Goal: Obtain resource: Download file/media

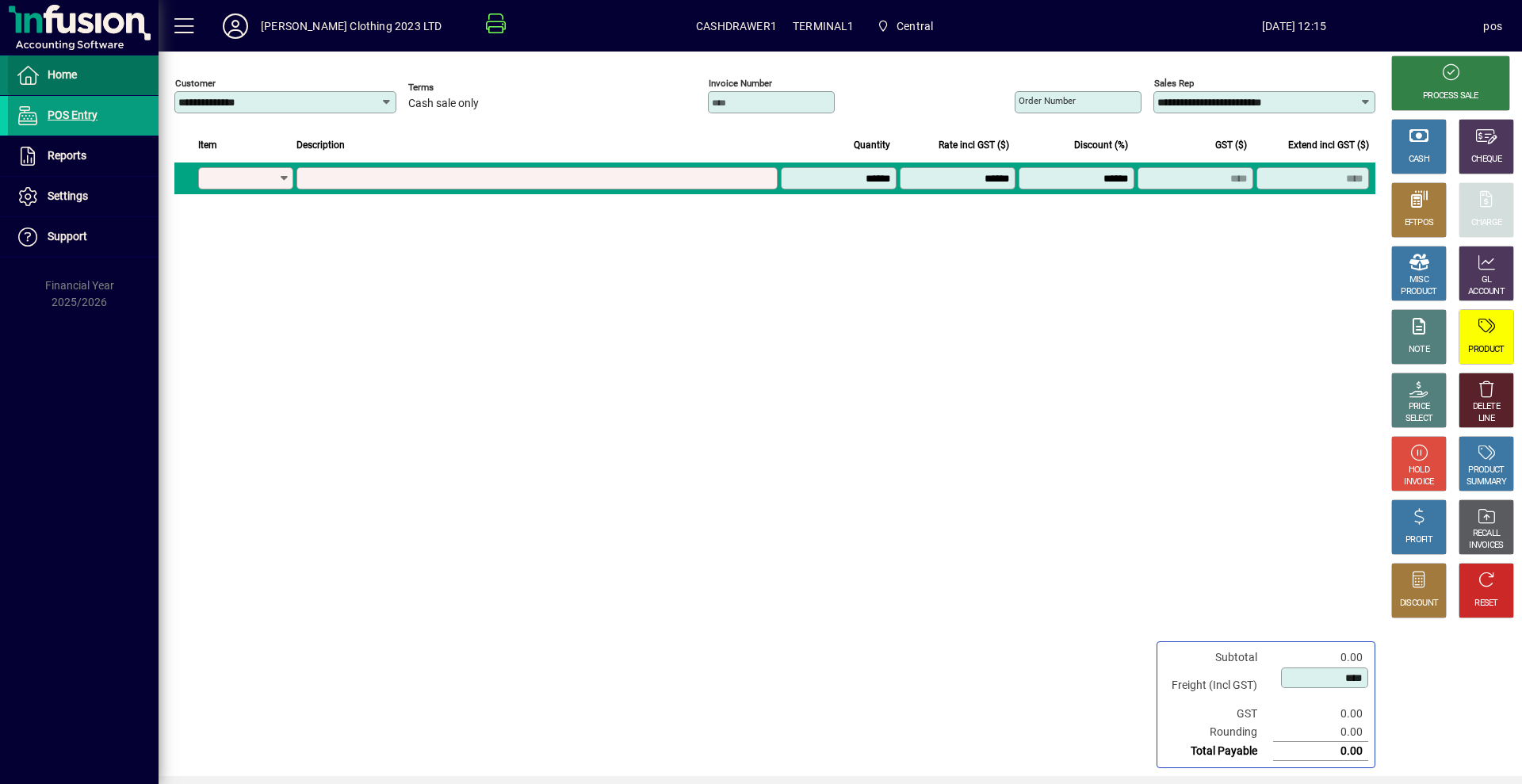
click at [77, 72] on span "Home" at bounding box center [62, 74] width 29 height 13
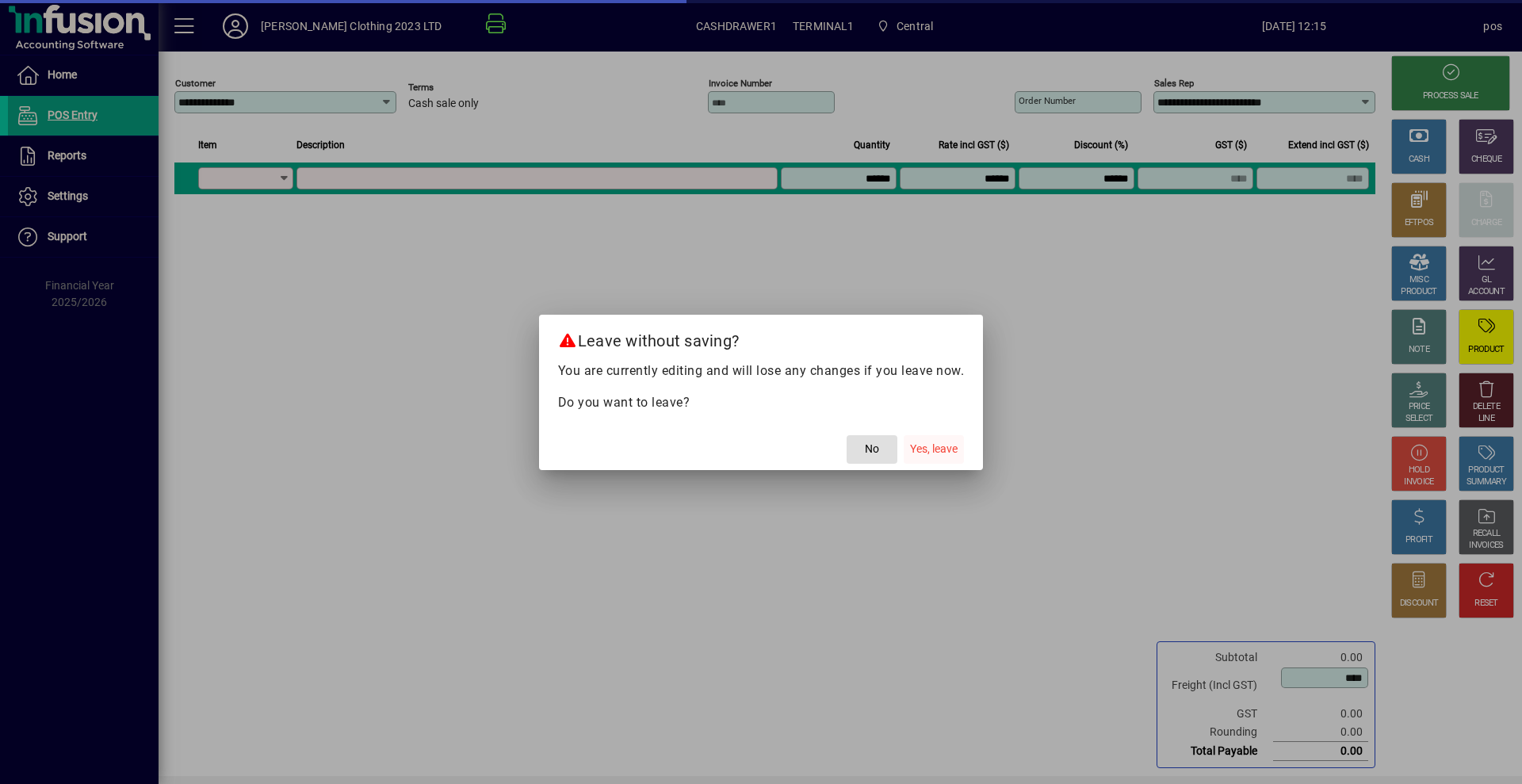
click at [930, 450] on span "Yes, leave" at bounding box center [934, 448] width 48 height 17
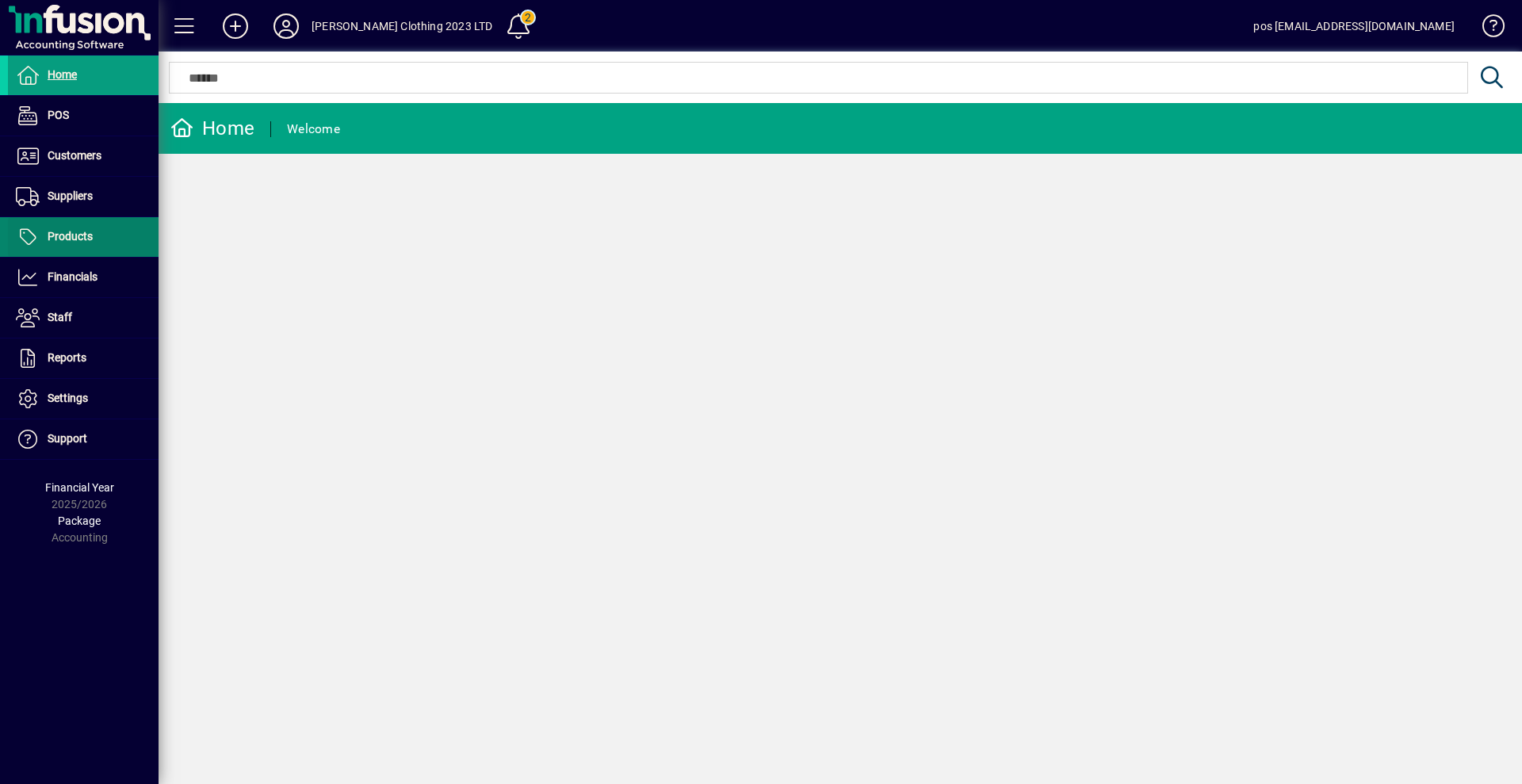
click at [93, 237] on span at bounding box center [83, 237] width 151 height 38
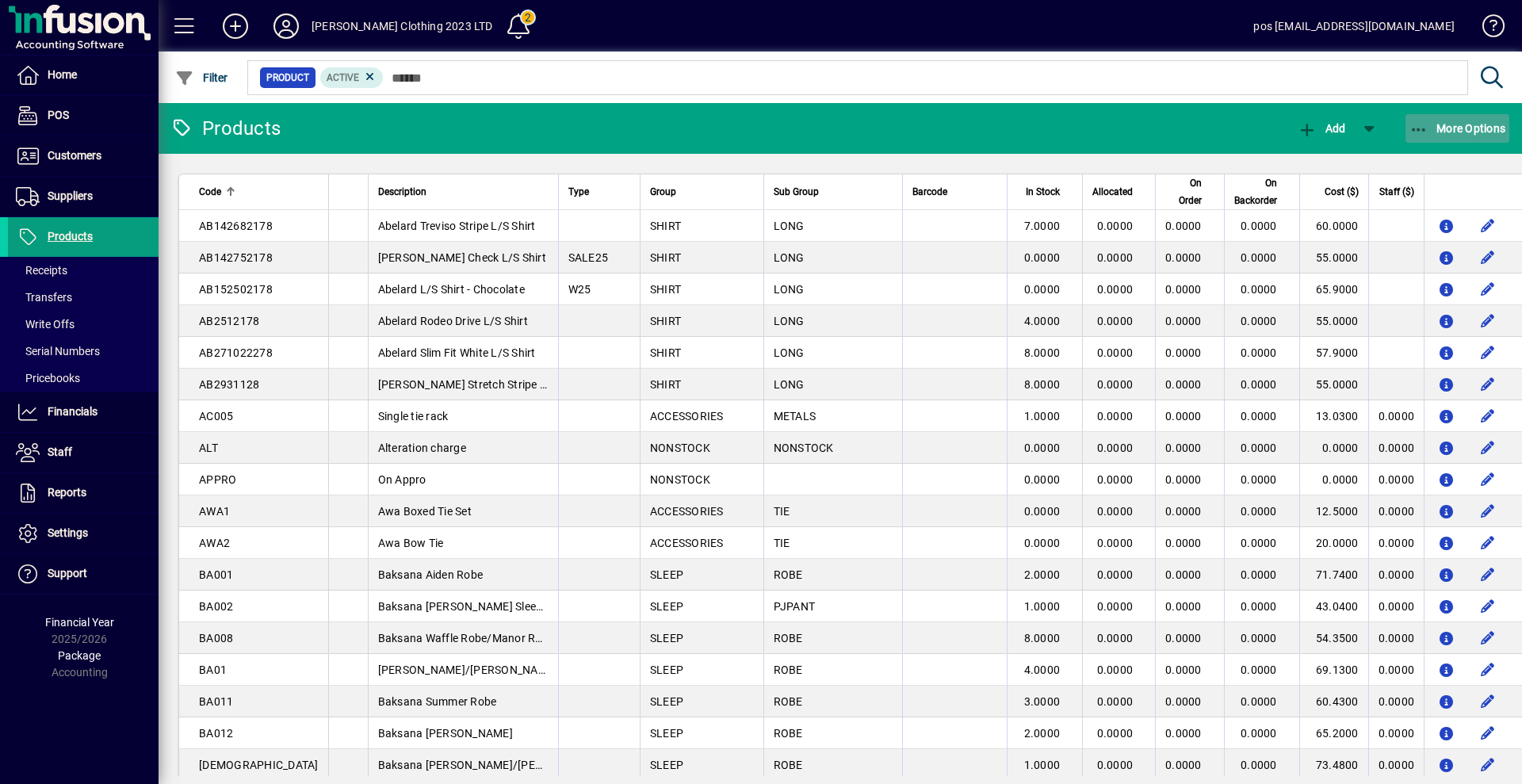
click at [1467, 129] on span "More Options" at bounding box center [1458, 128] width 97 height 13
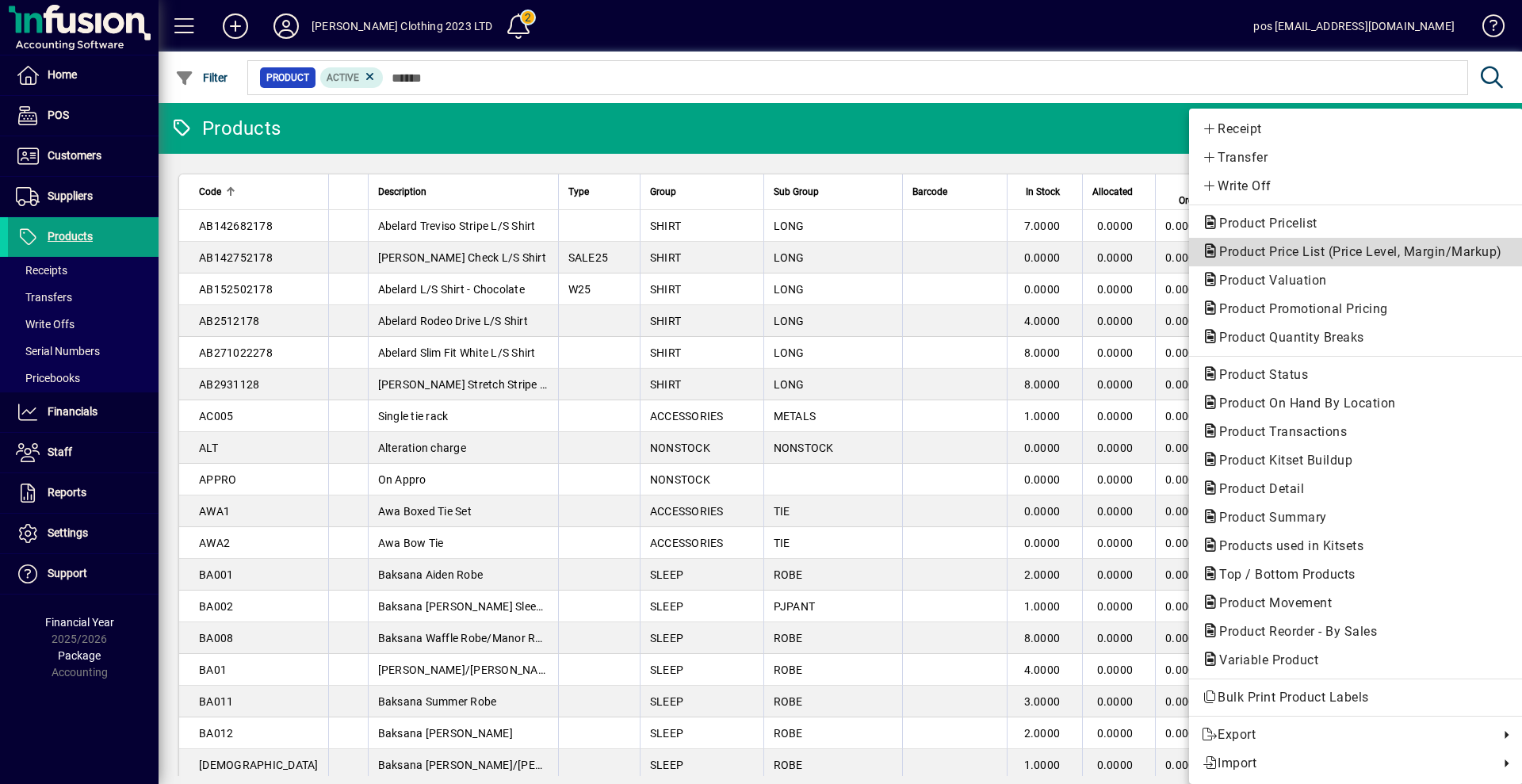
click at [1388, 252] on span "Product Price List (Price Level, Margin/Markup)" at bounding box center [1356, 251] width 309 height 15
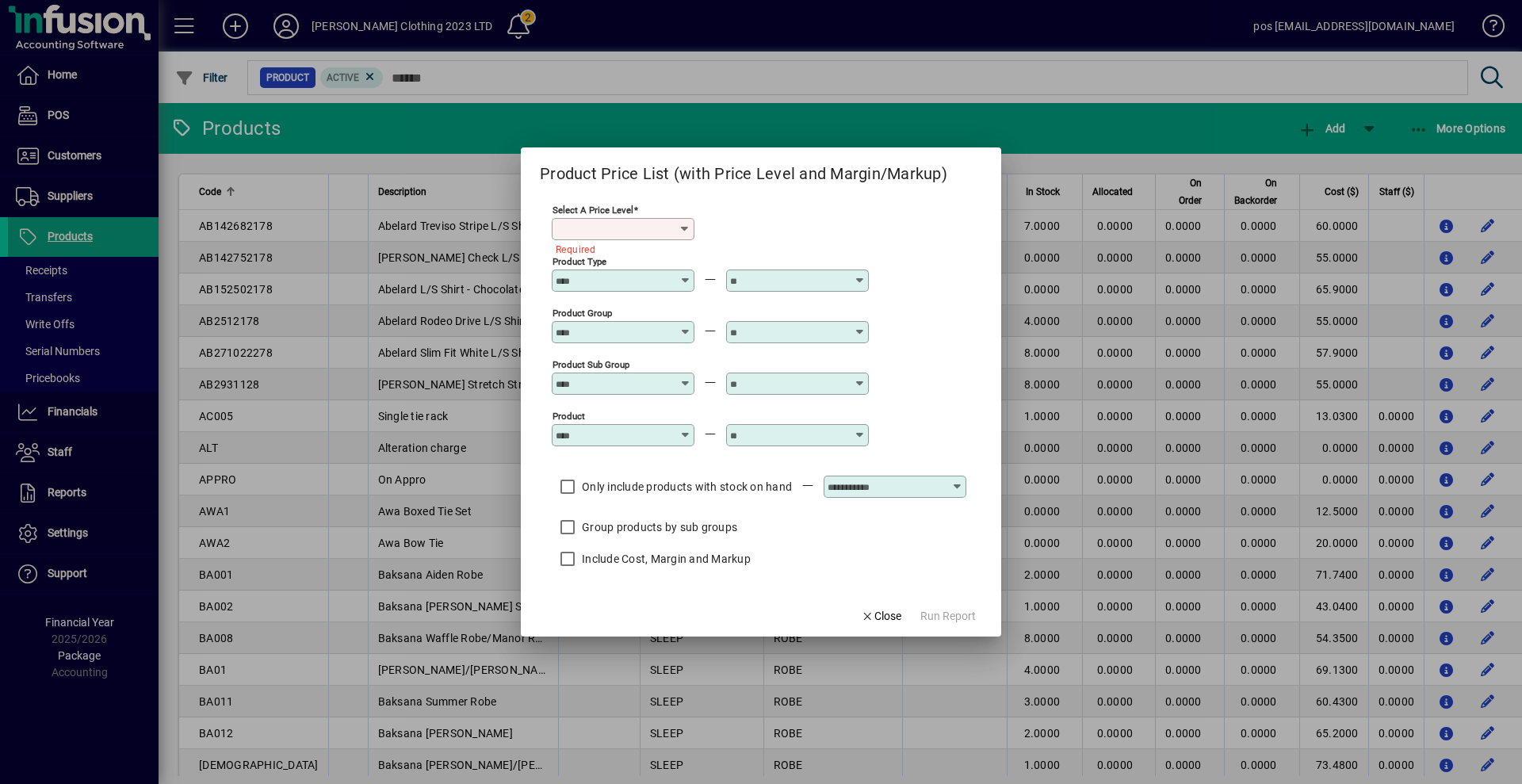
click at [689, 232] on icon at bounding box center [685, 229] width 13 height 13
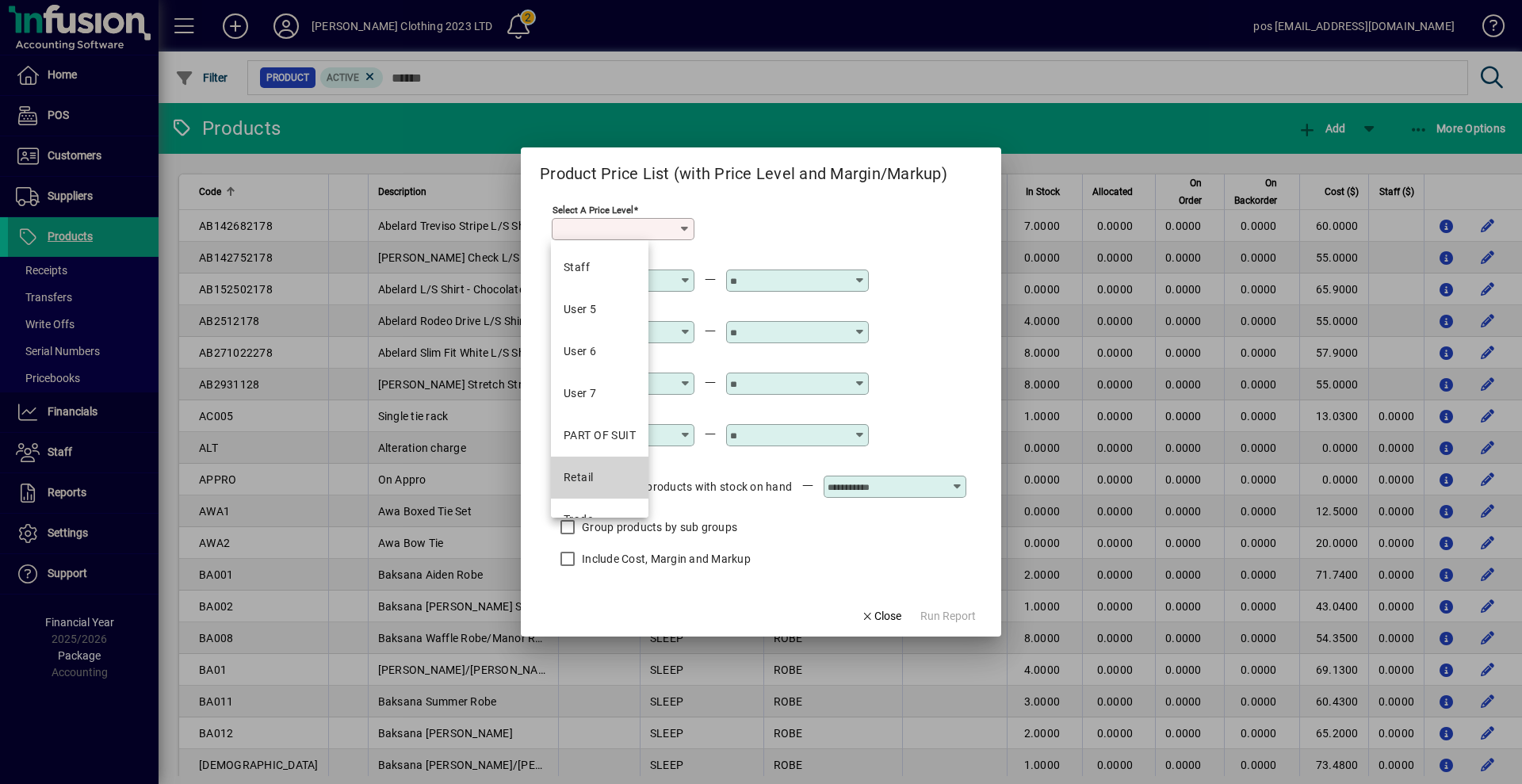
click at [601, 474] on mat-option "Retail" at bounding box center [600, 477] width 98 height 42
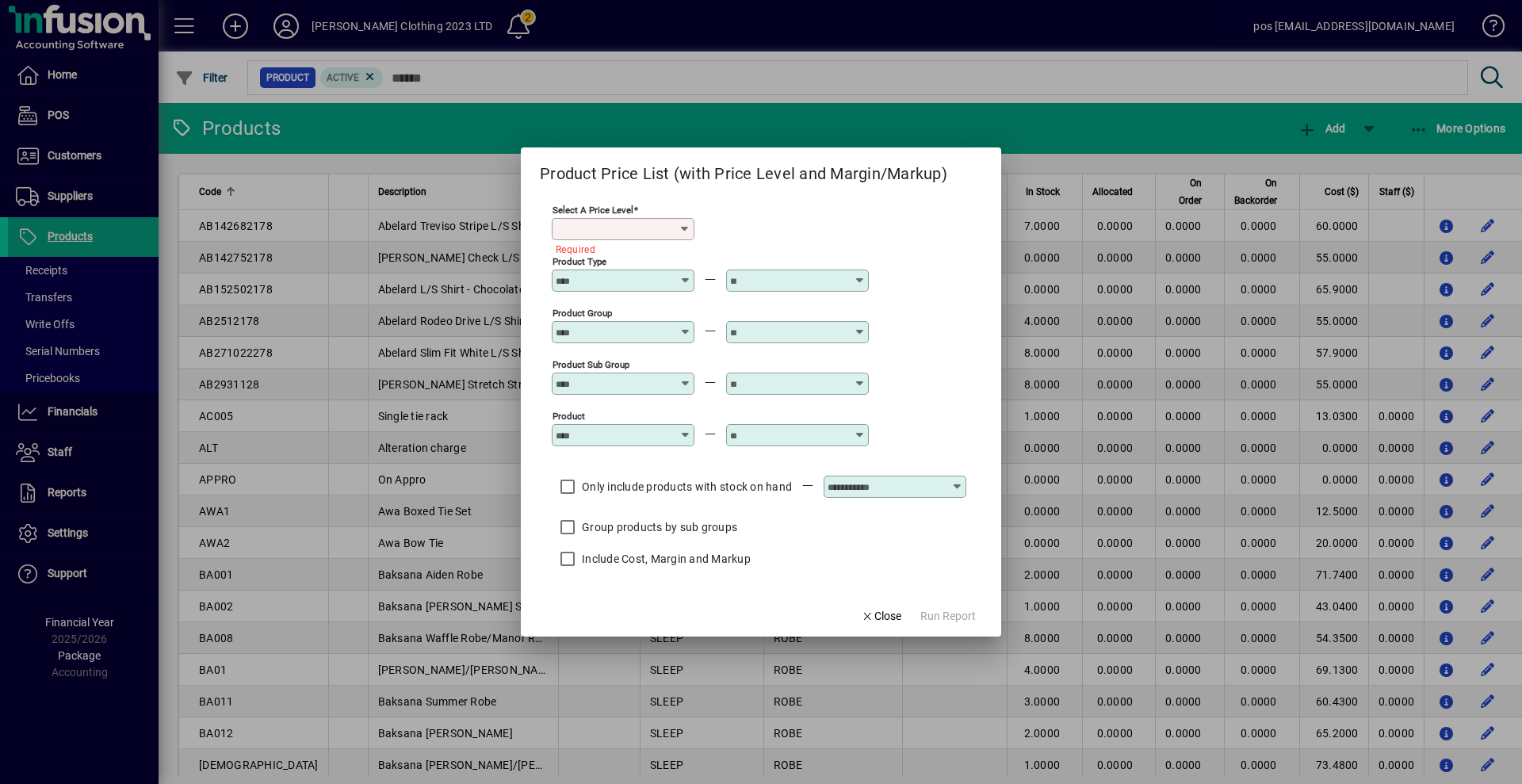
type input "******"
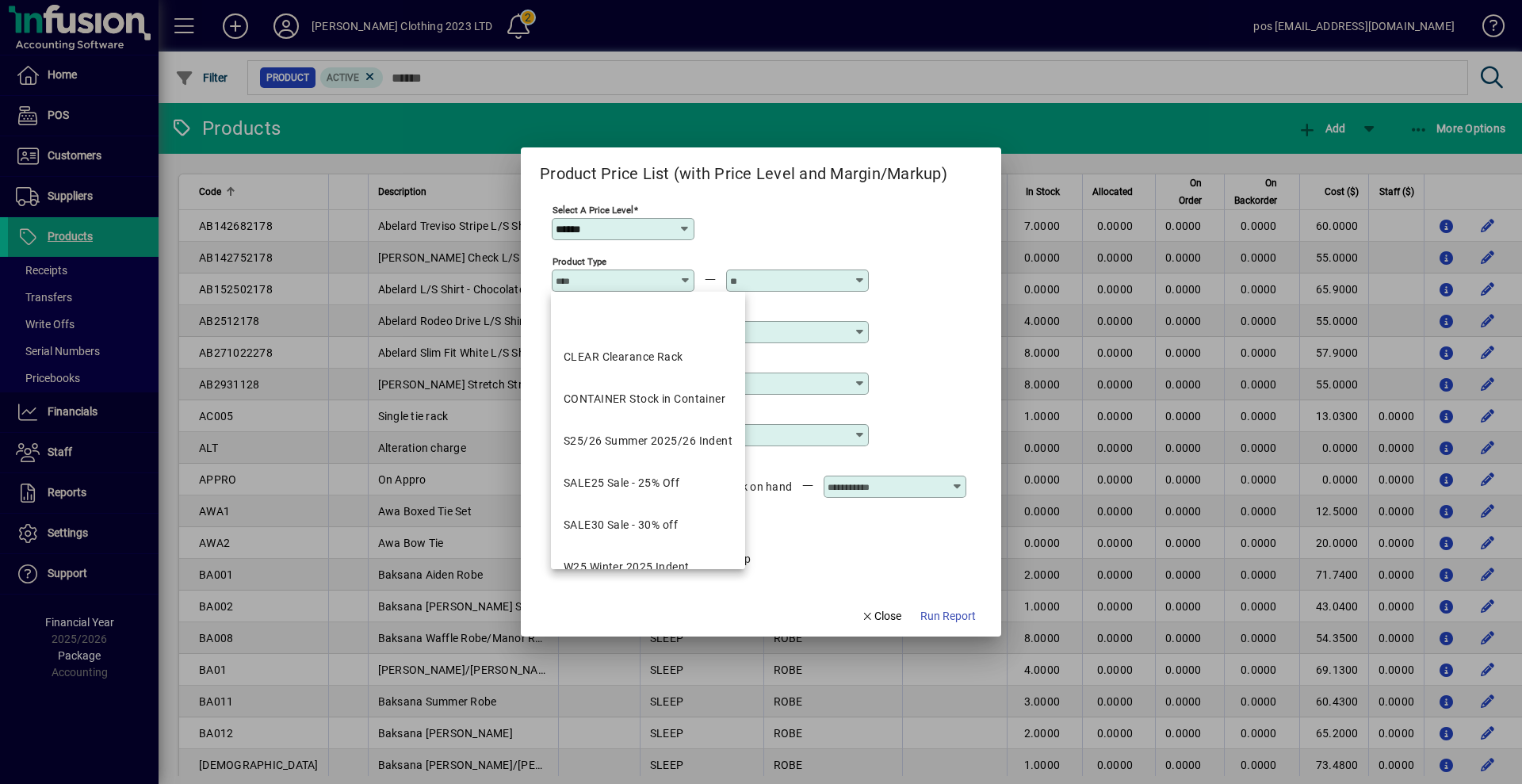
click at [593, 277] on input "Product Type" at bounding box center [614, 280] width 116 height 13
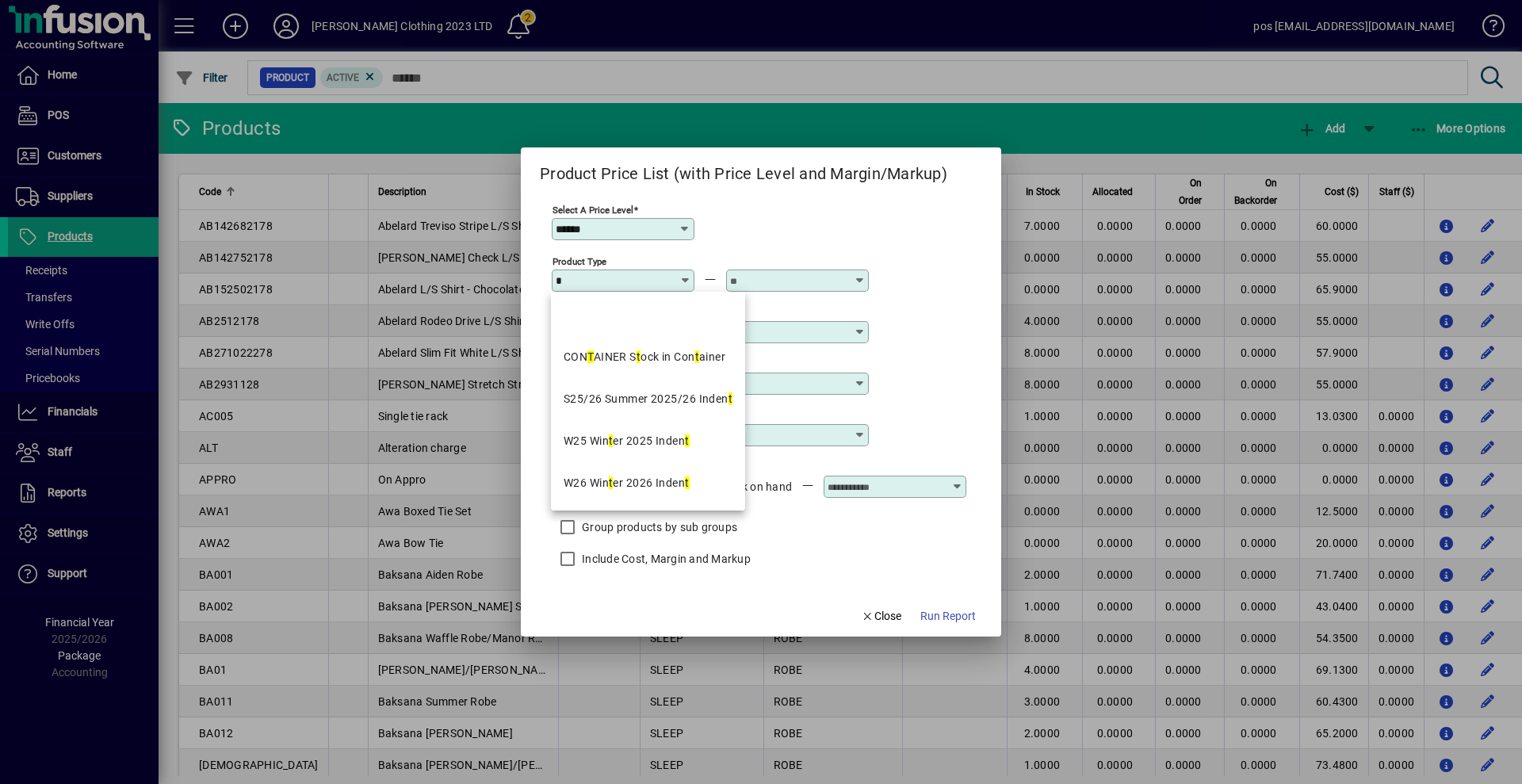
type input "**"
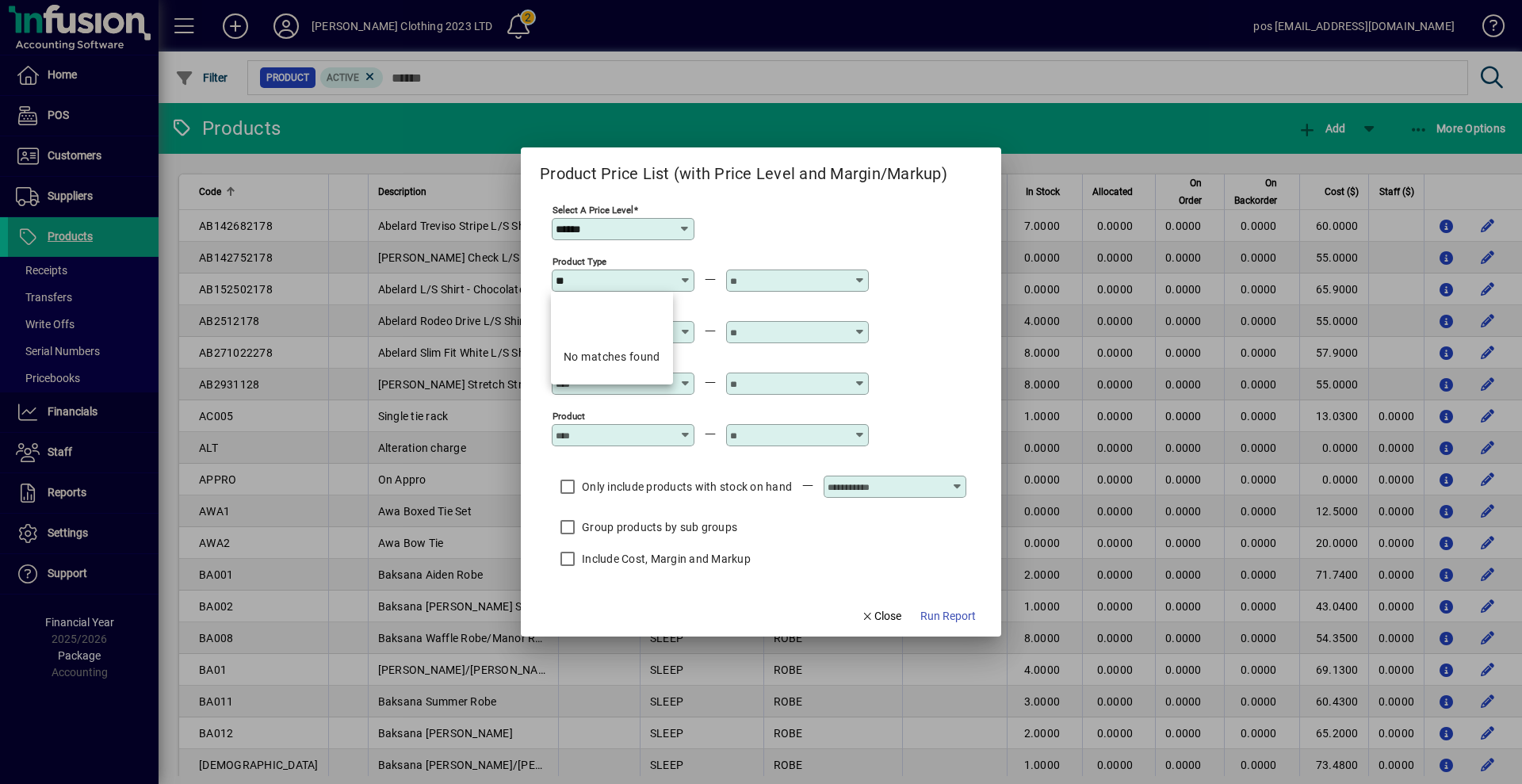
drag, startPoint x: 598, startPoint y: 286, endPoint x: 546, endPoint y: 289, distance: 52.1
click at [546, 289] on app-report-params-input "Select a Price Level ****** Product Type ** Product Group Product Sub Group Pro…" at bounding box center [761, 390] width 443 height 377
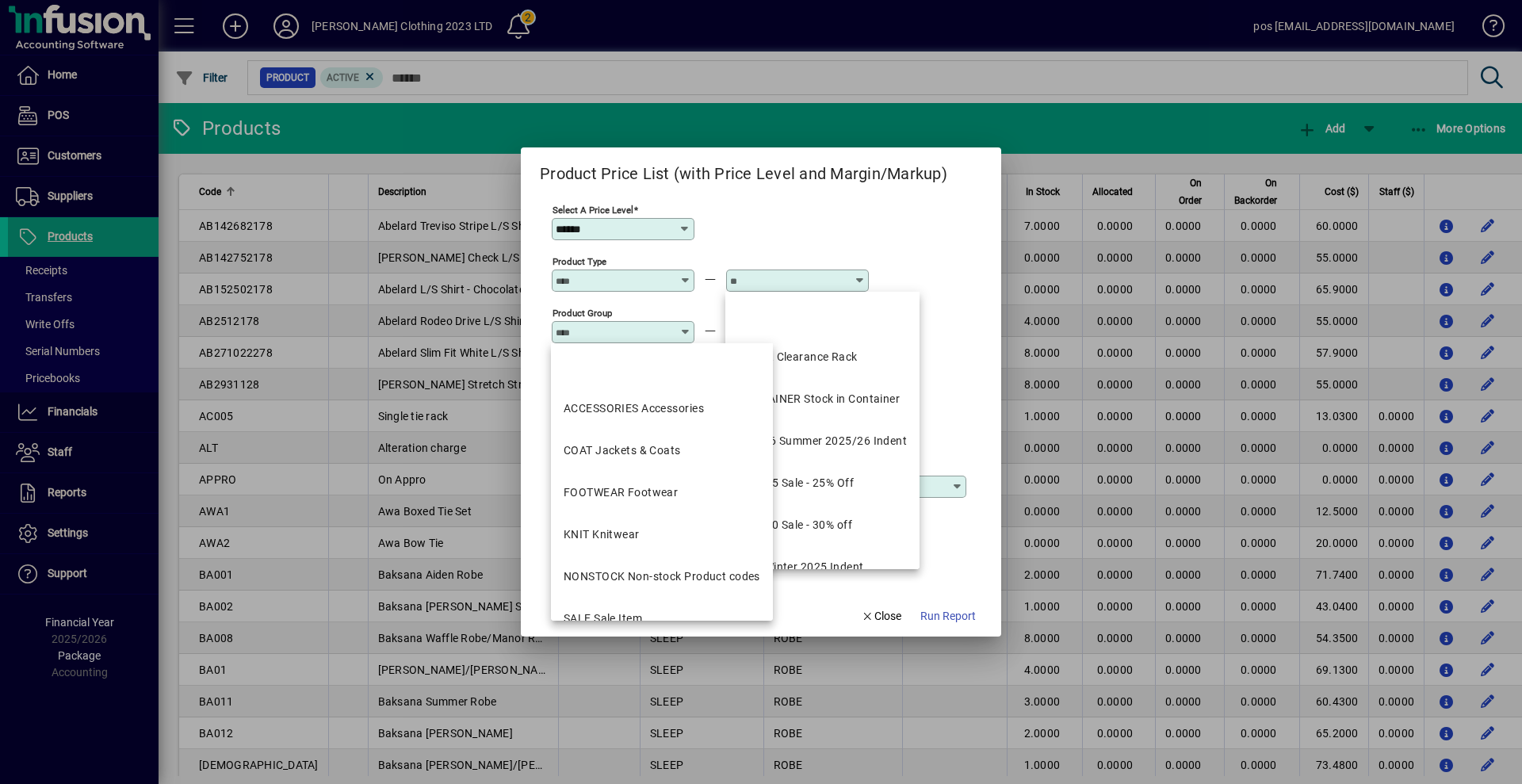
click at [582, 330] on input "Product Group" at bounding box center [614, 332] width 116 height 13
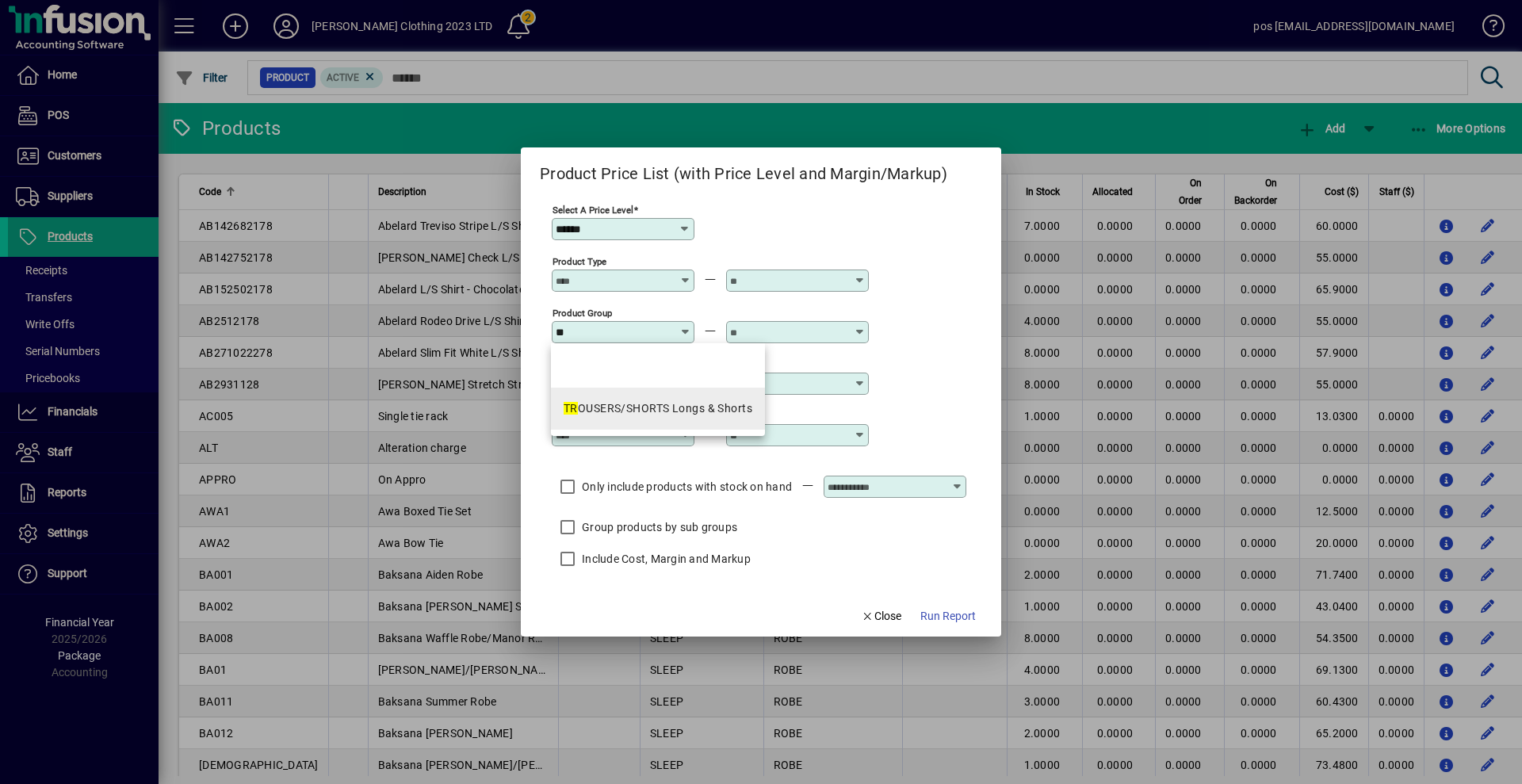
click at [624, 411] on div "TR OUSERS/SHORTS Longs & Shorts" at bounding box center [658, 408] width 189 height 17
type input "**********"
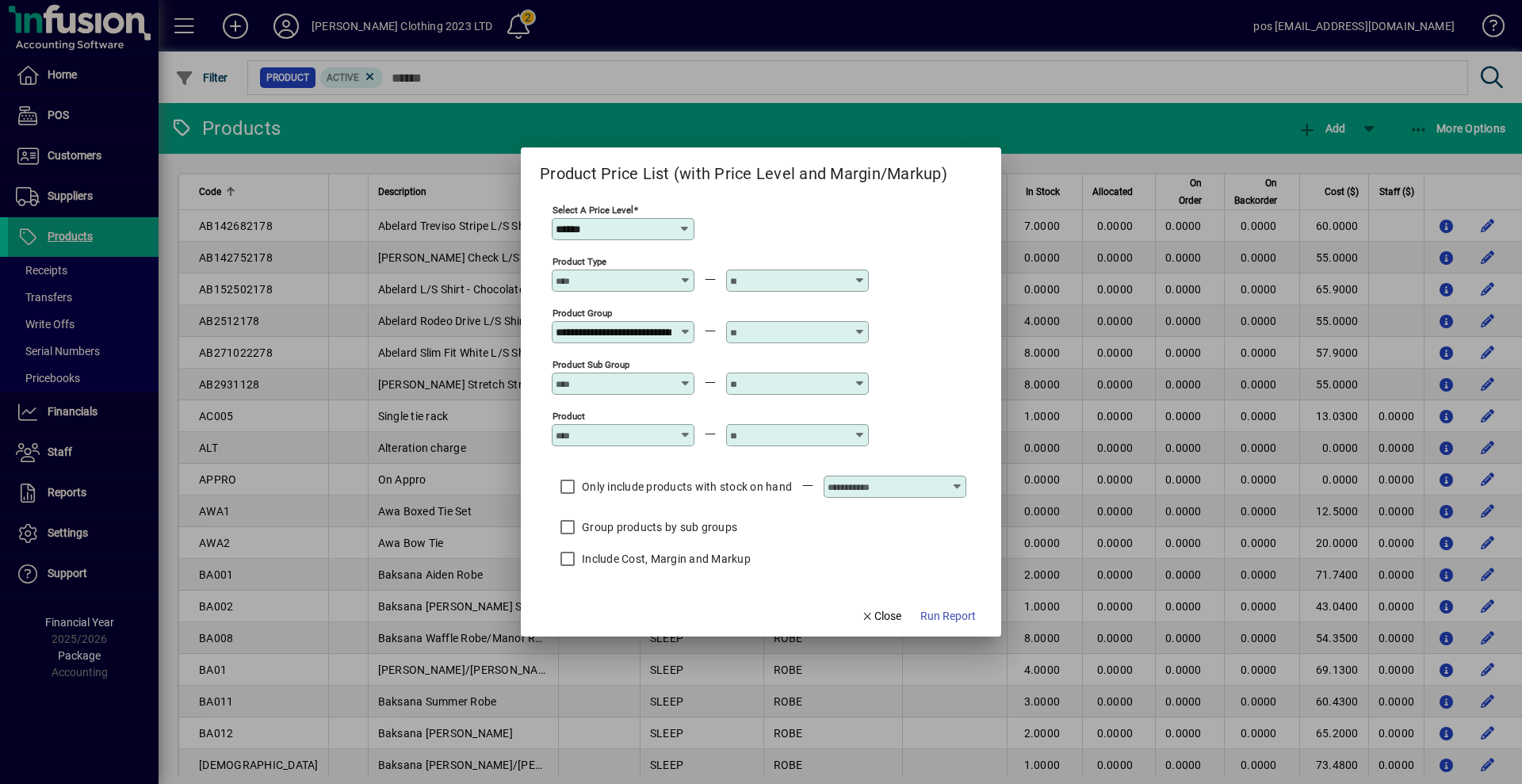
click at [790, 336] on input "text" at bounding box center [788, 332] width 116 height 13
click at [787, 396] on mat-option "TR OUSERS/SHORTS Longs & Shorts" at bounding box center [832, 408] width 214 height 42
type input "**********"
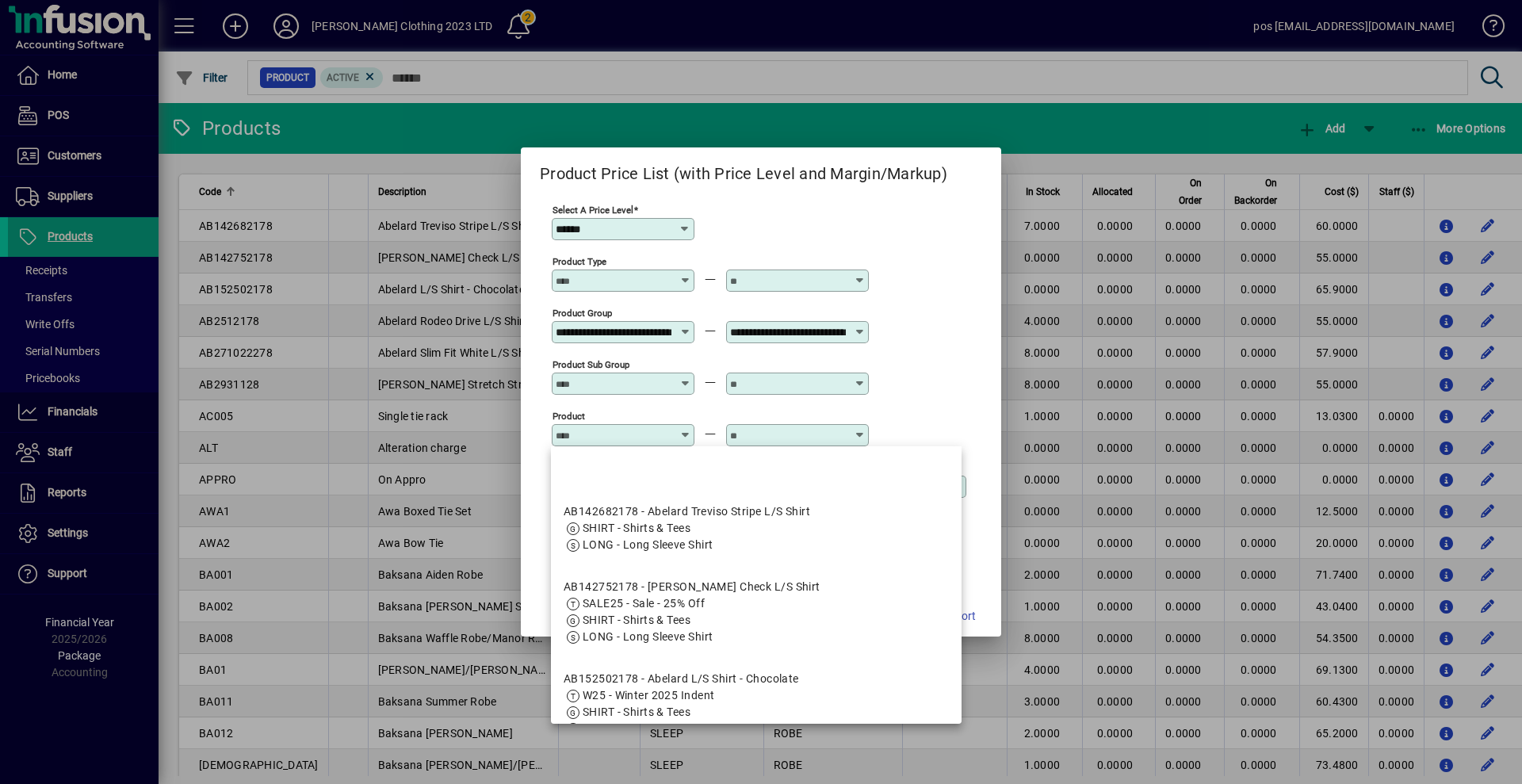
click at [628, 435] on input "Product" at bounding box center [614, 434] width 116 height 13
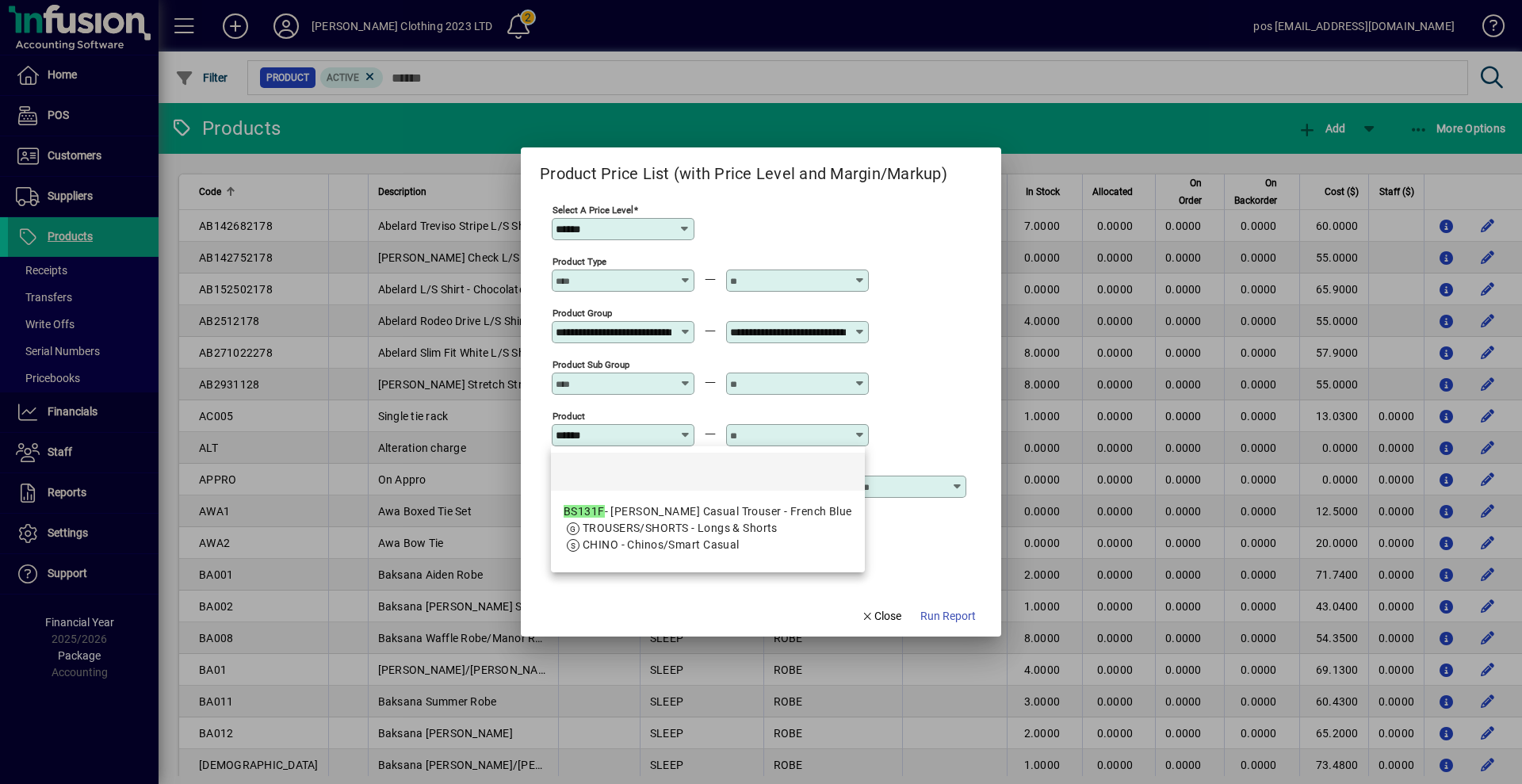
drag, startPoint x: 657, startPoint y: 543, endPoint x: 686, endPoint y: 498, distance: 53.5
click at [658, 543] on span "CHINO - Chinos/Smart Casual" at bounding box center [661, 544] width 157 height 13
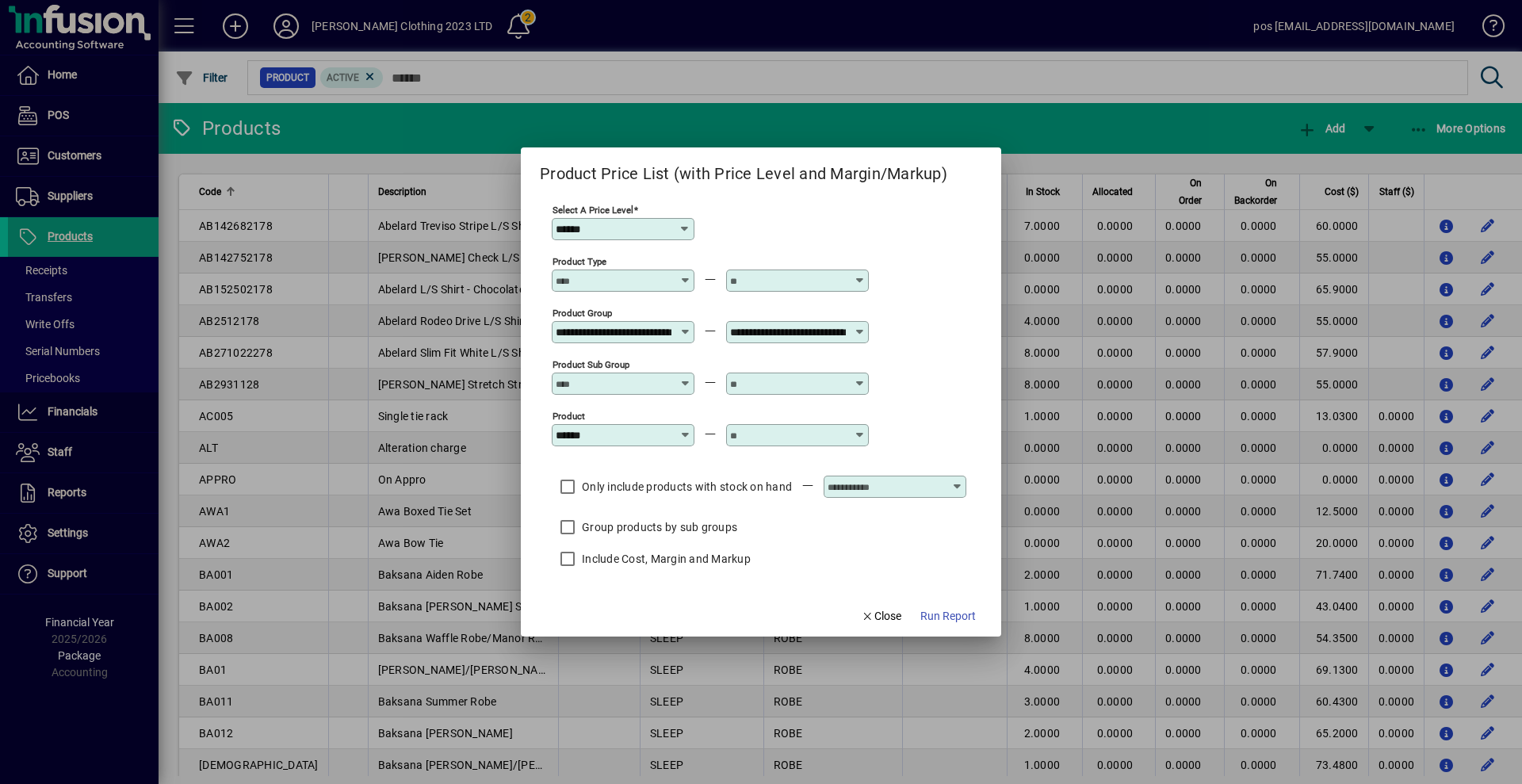
type input "**********"
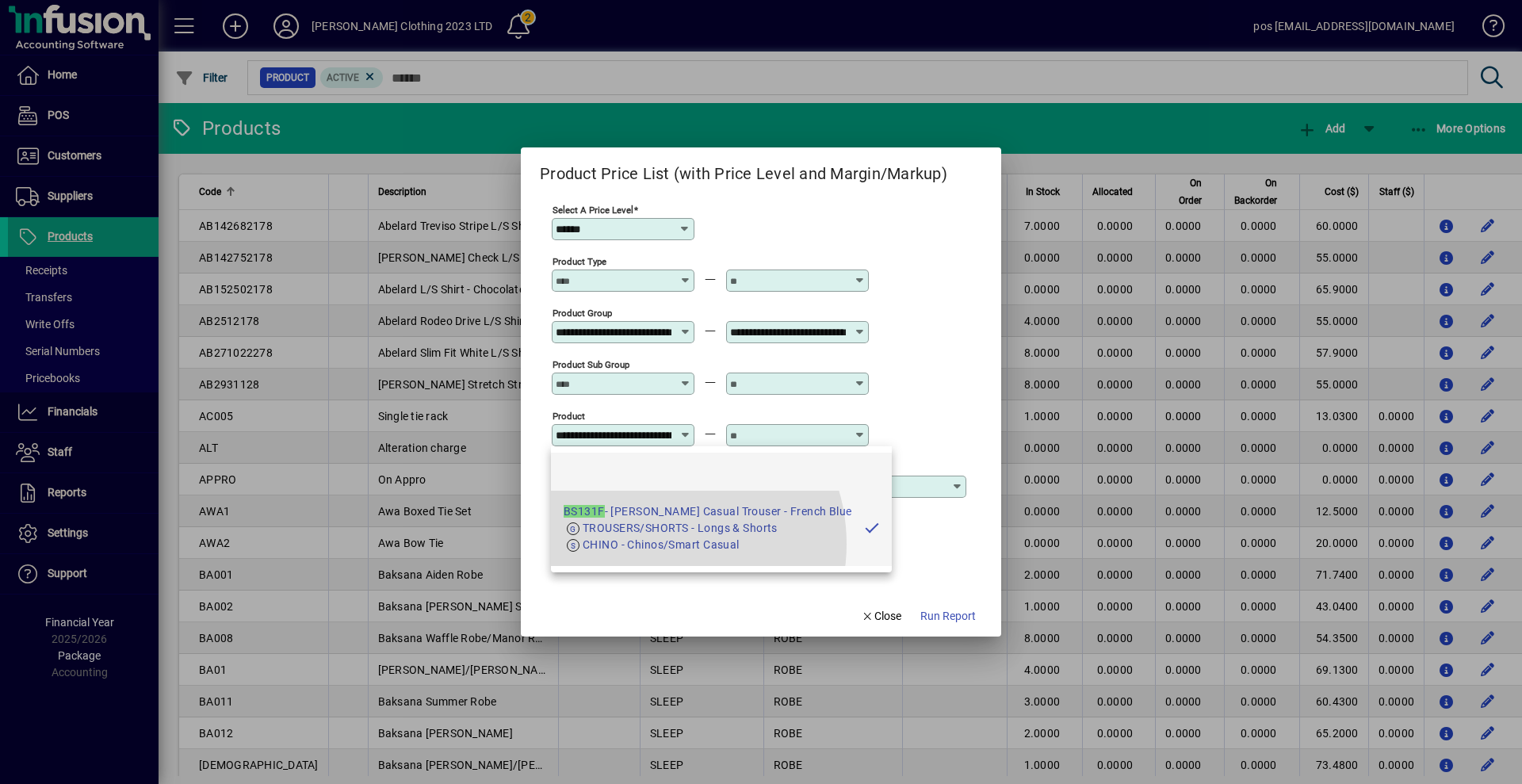
scroll to position [0, 143]
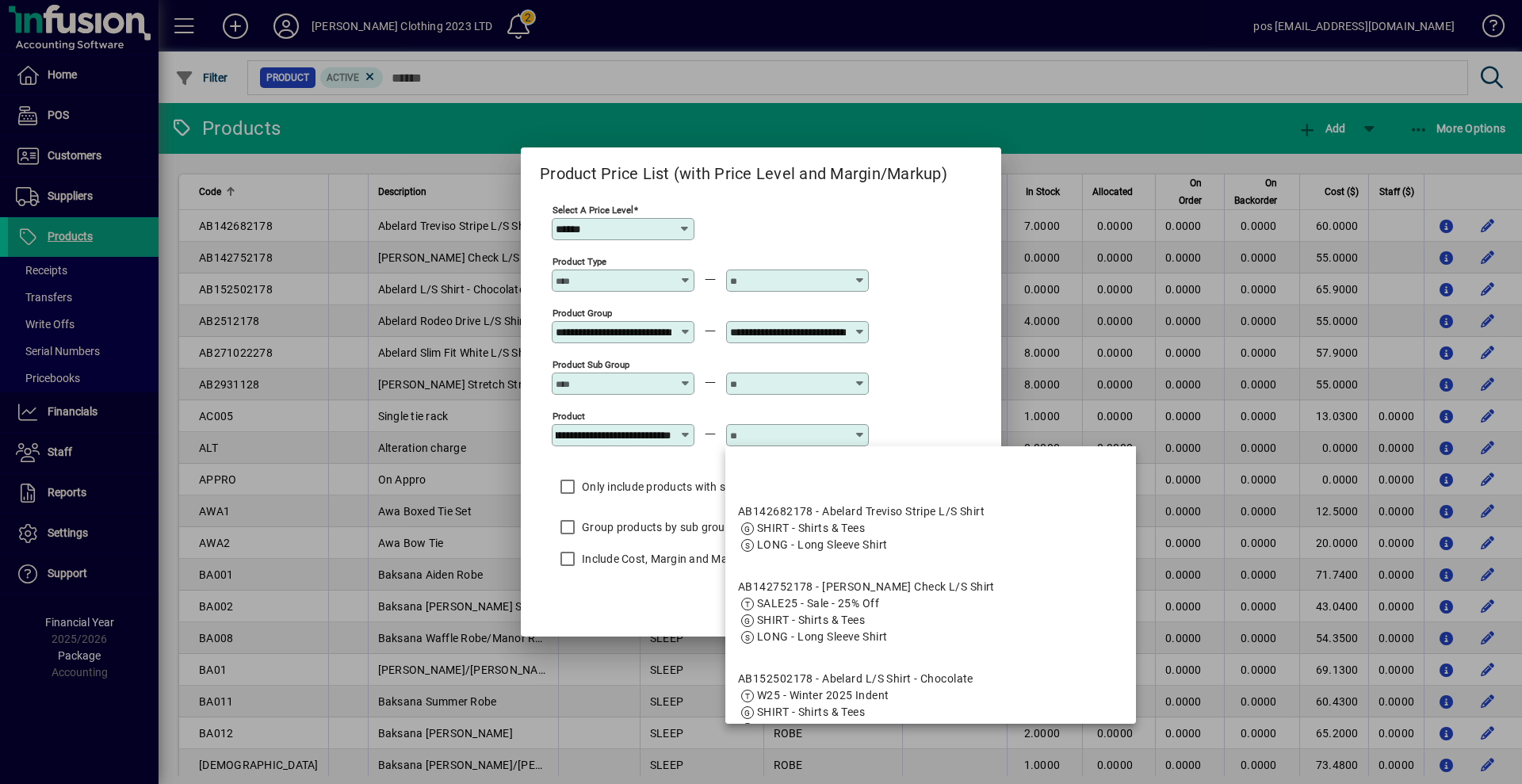
click at [792, 429] on input "text" at bounding box center [788, 434] width 116 height 13
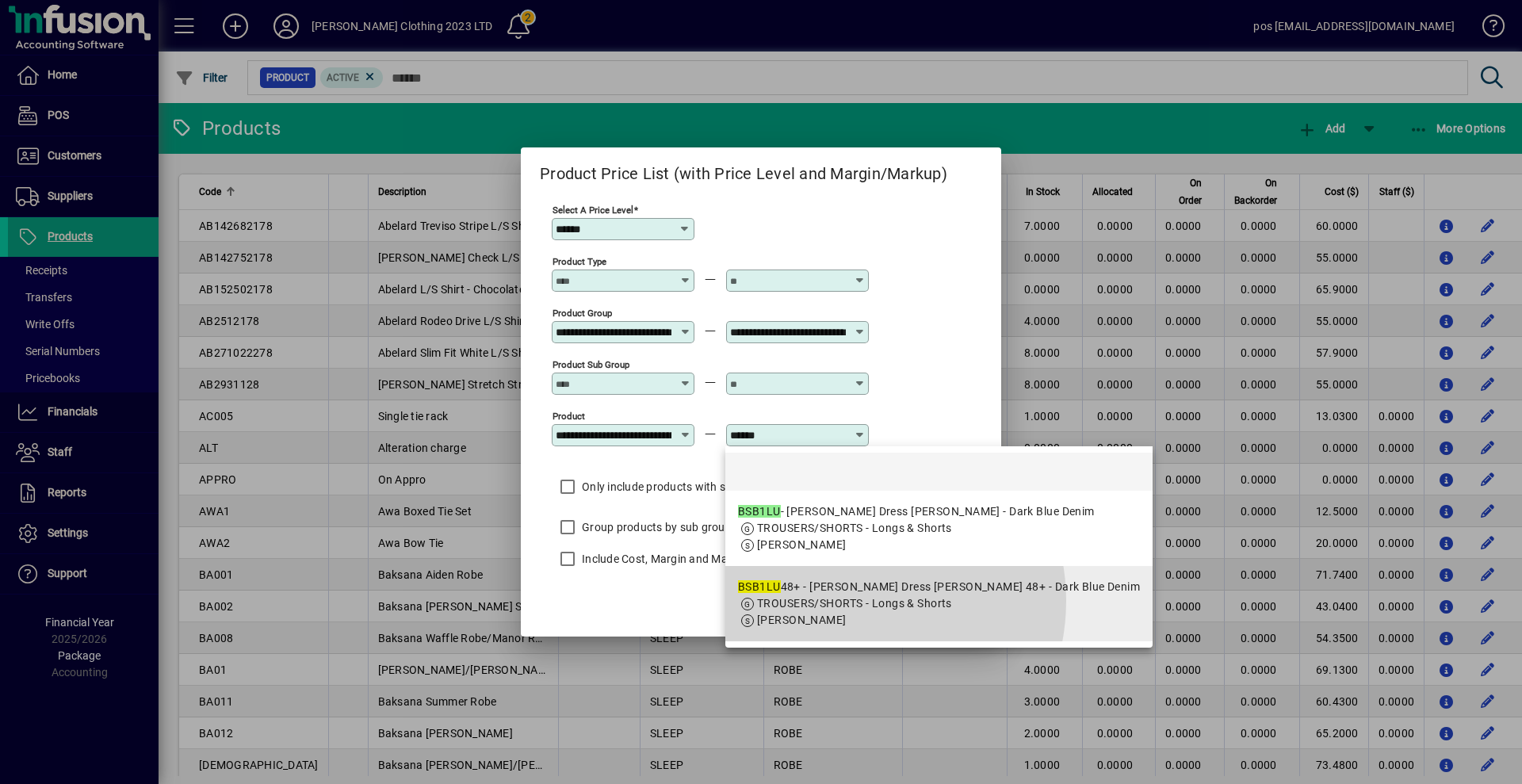
click at [845, 600] on span "TROUSERS/SHORTS - Longs & Shorts" at bounding box center [854, 602] width 195 height 13
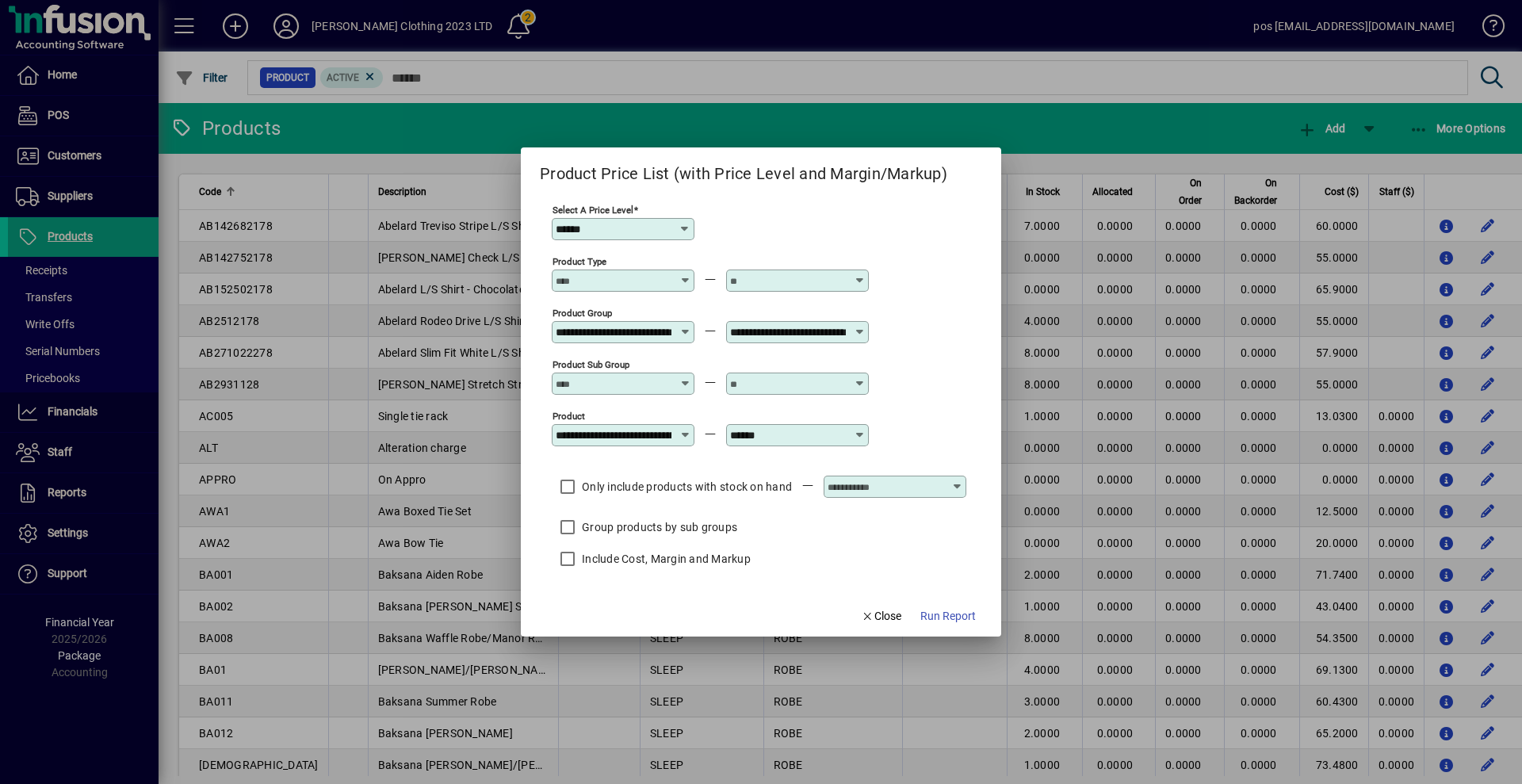
type input "**********"
click at [936, 618] on span "Run Report" at bounding box center [948, 615] width 56 height 17
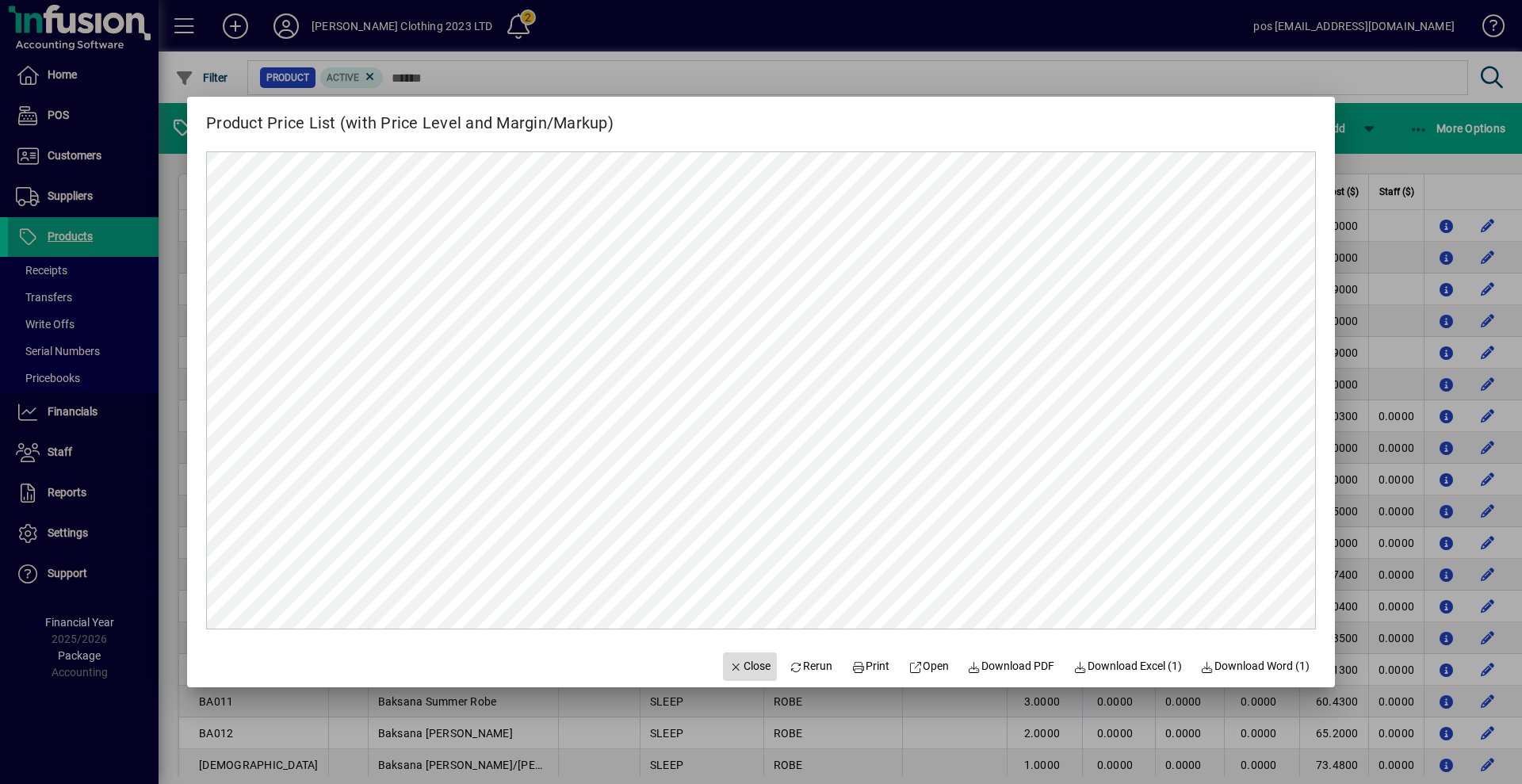
click at [745, 665] on span "Close" at bounding box center [750, 665] width 41 height 17
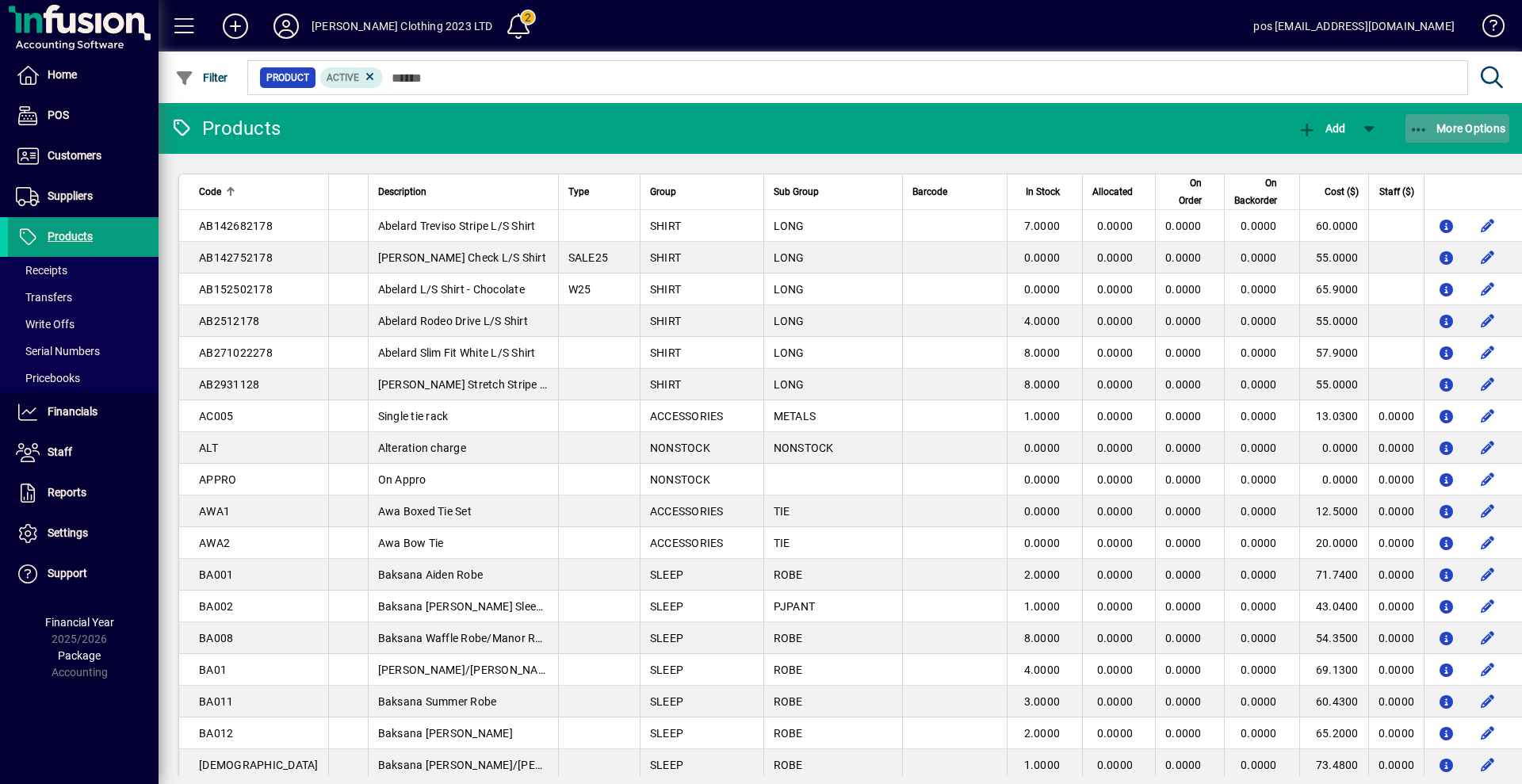
click at [1453, 128] on span "More Options" at bounding box center [1458, 128] width 97 height 13
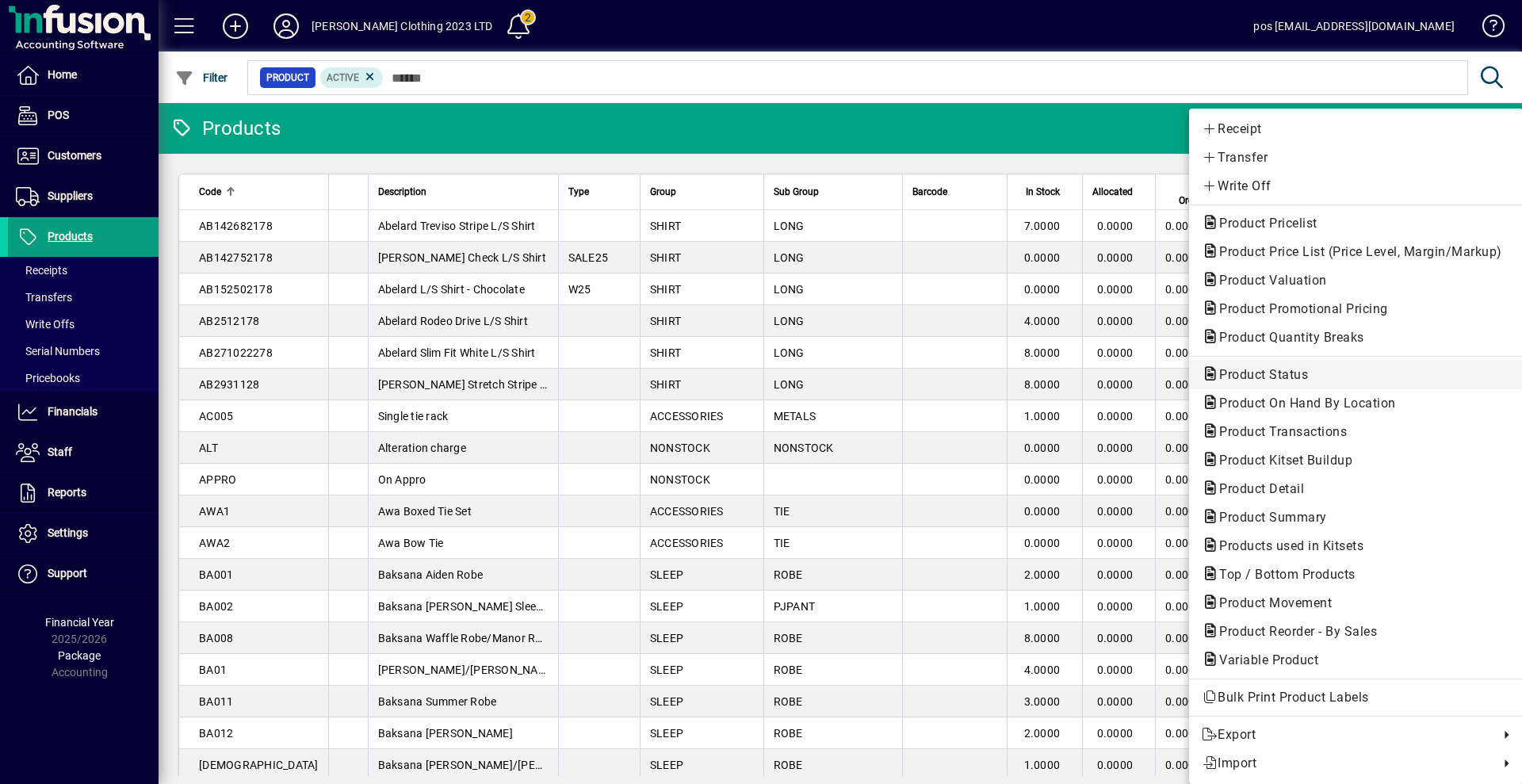
click at [1229, 374] on span "Product Status" at bounding box center [1259, 374] width 114 height 15
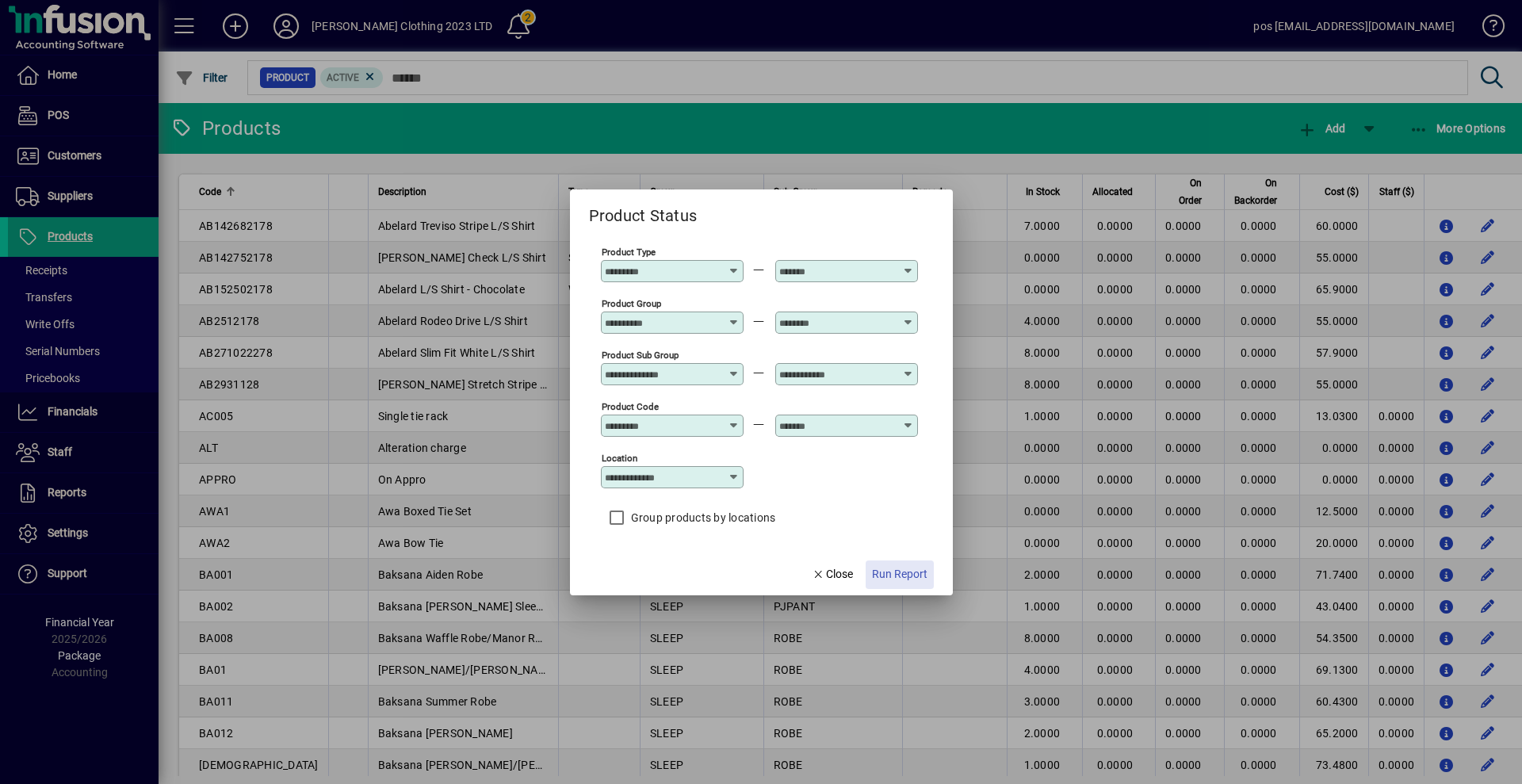
click at [912, 574] on span "Run Report" at bounding box center [900, 573] width 56 height 17
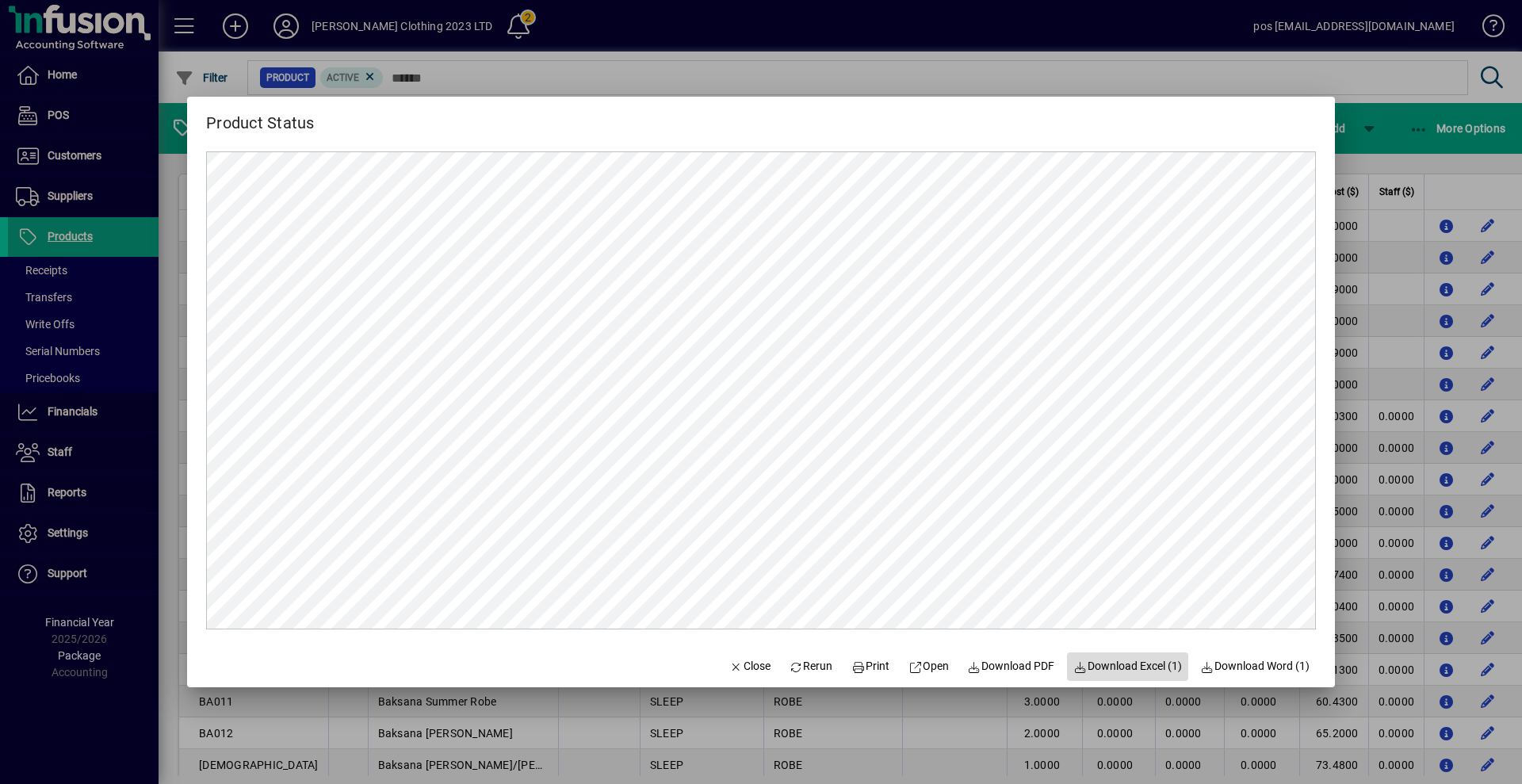
click at [1122, 667] on span "Download Excel (1)" at bounding box center [1127, 665] width 109 height 17
click at [742, 667] on span "Close" at bounding box center [750, 665] width 41 height 17
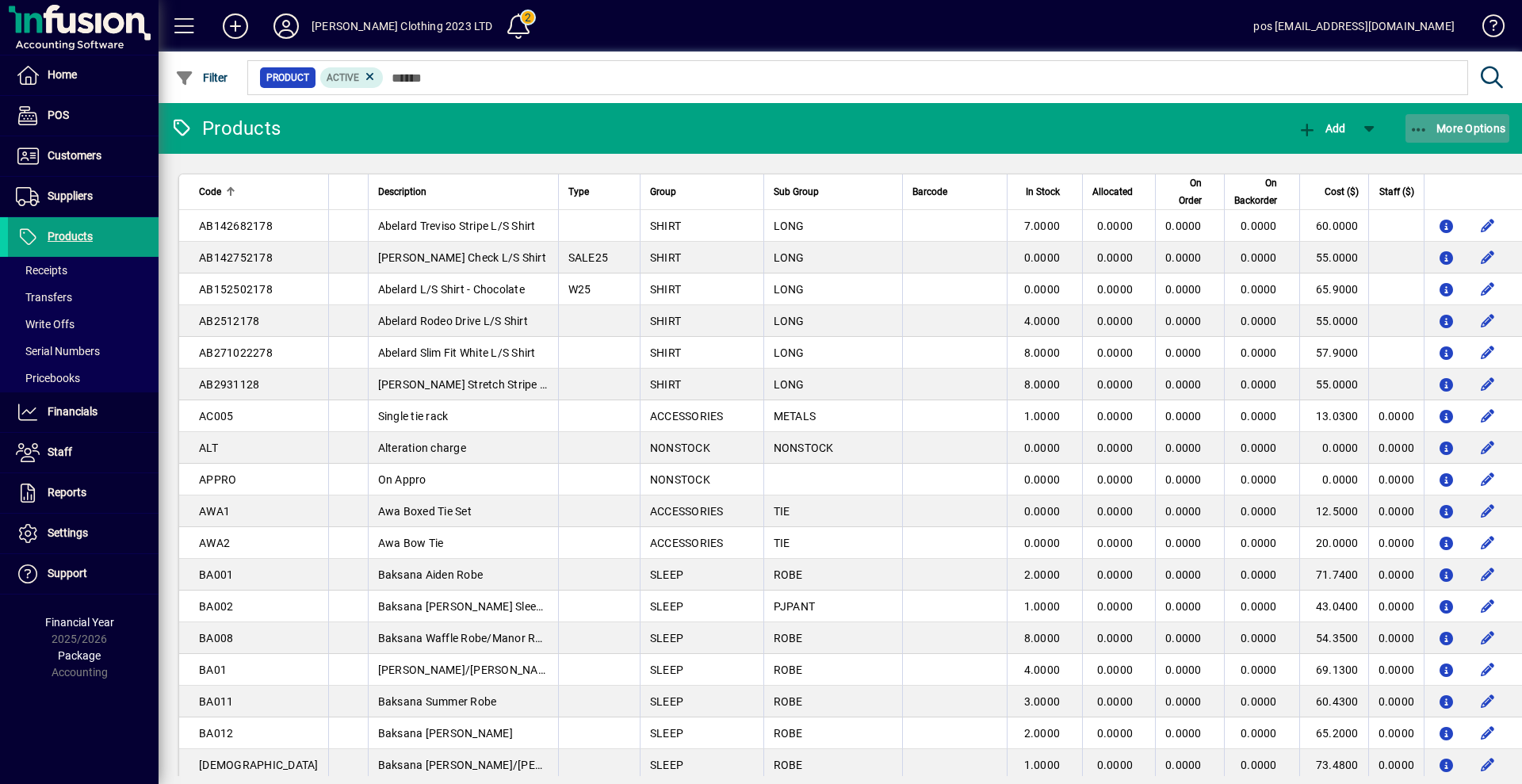
click at [1447, 124] on span "More Options" at bounding box center [1458, 128] width 97 height 13
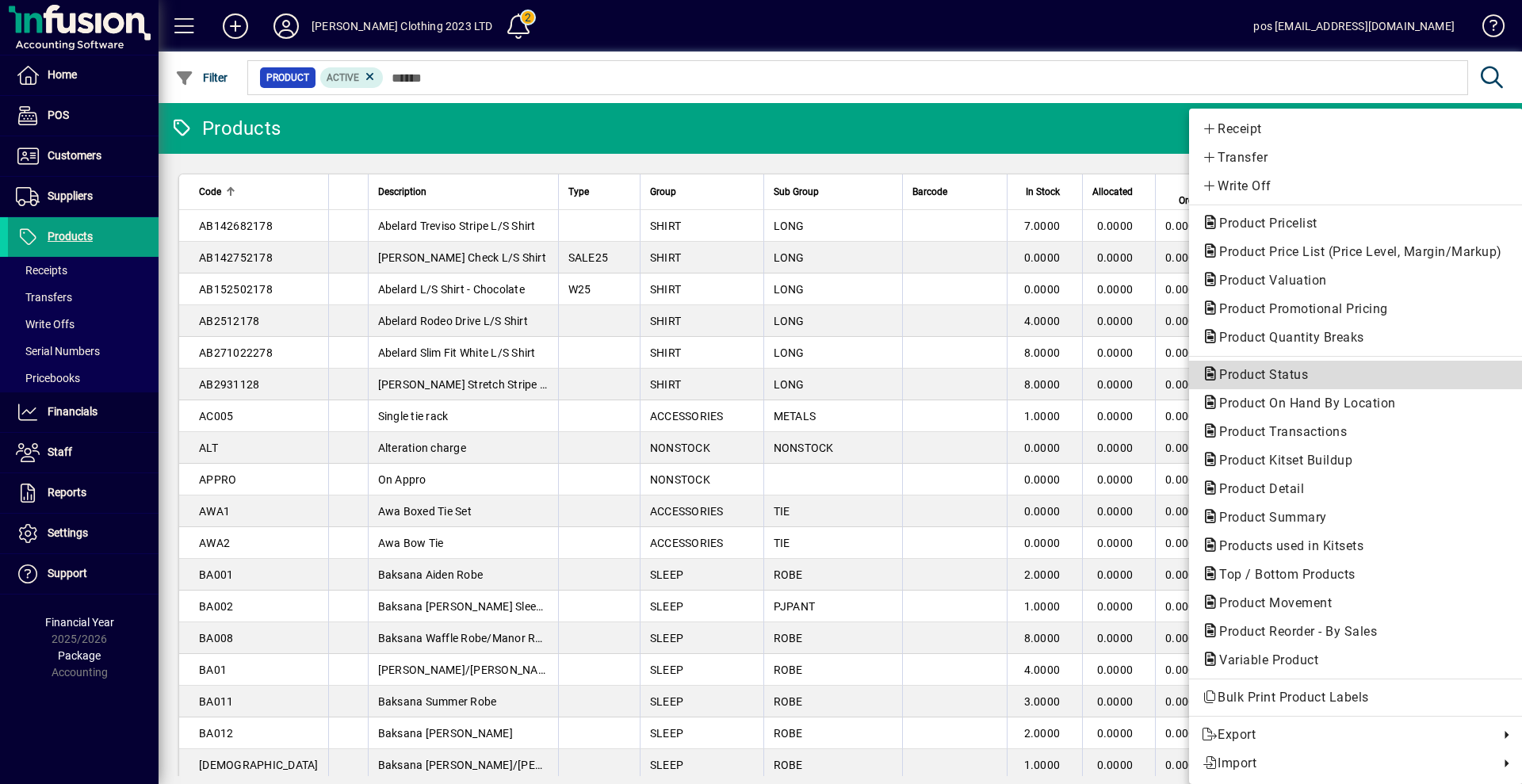
click at [1233, 376] on span "Product Status" at bounding box center [1259, 374] width 114 height 15
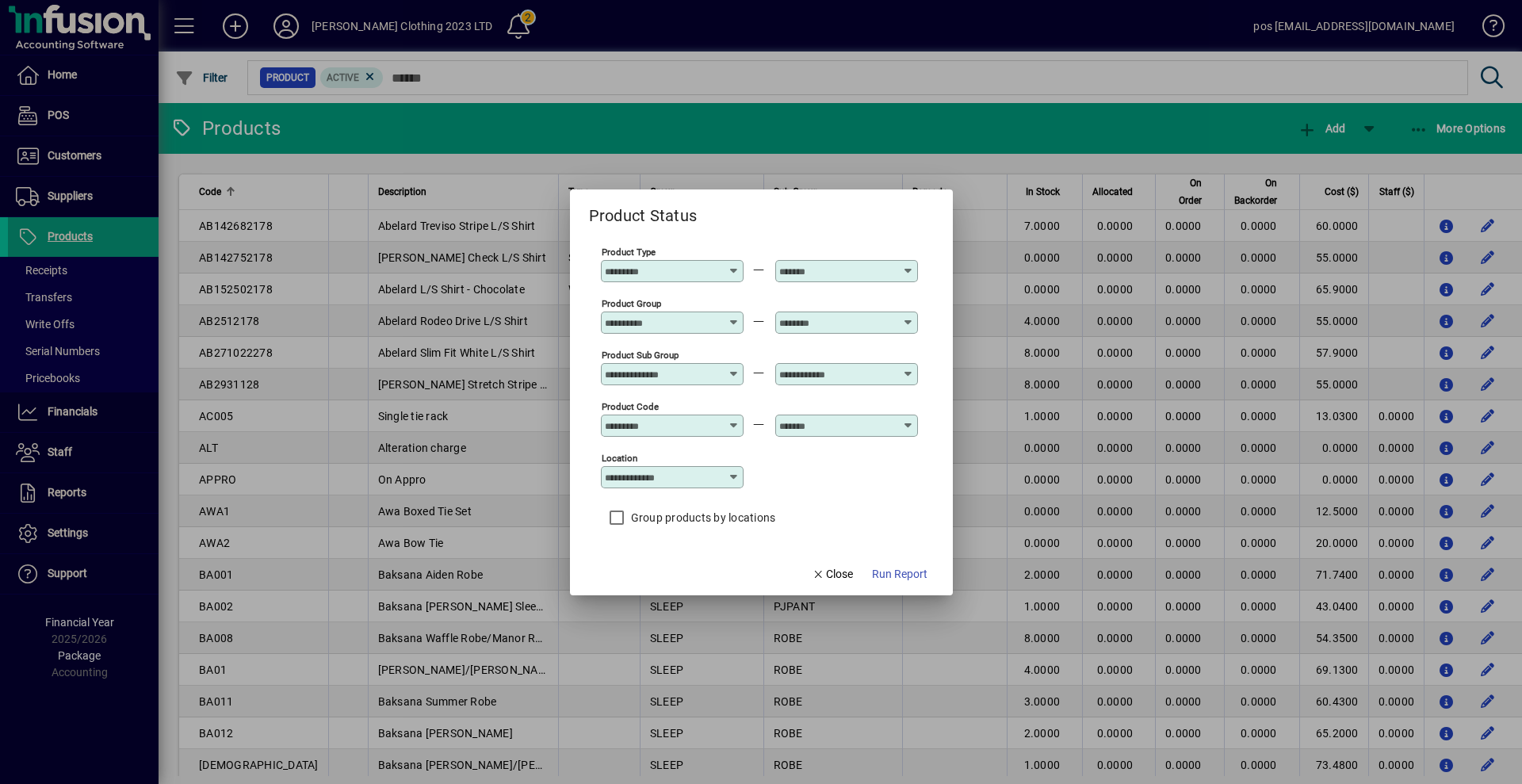
click at [683, 319] on input "Product Group" at bounding box center [663, 323] width 116 height 13
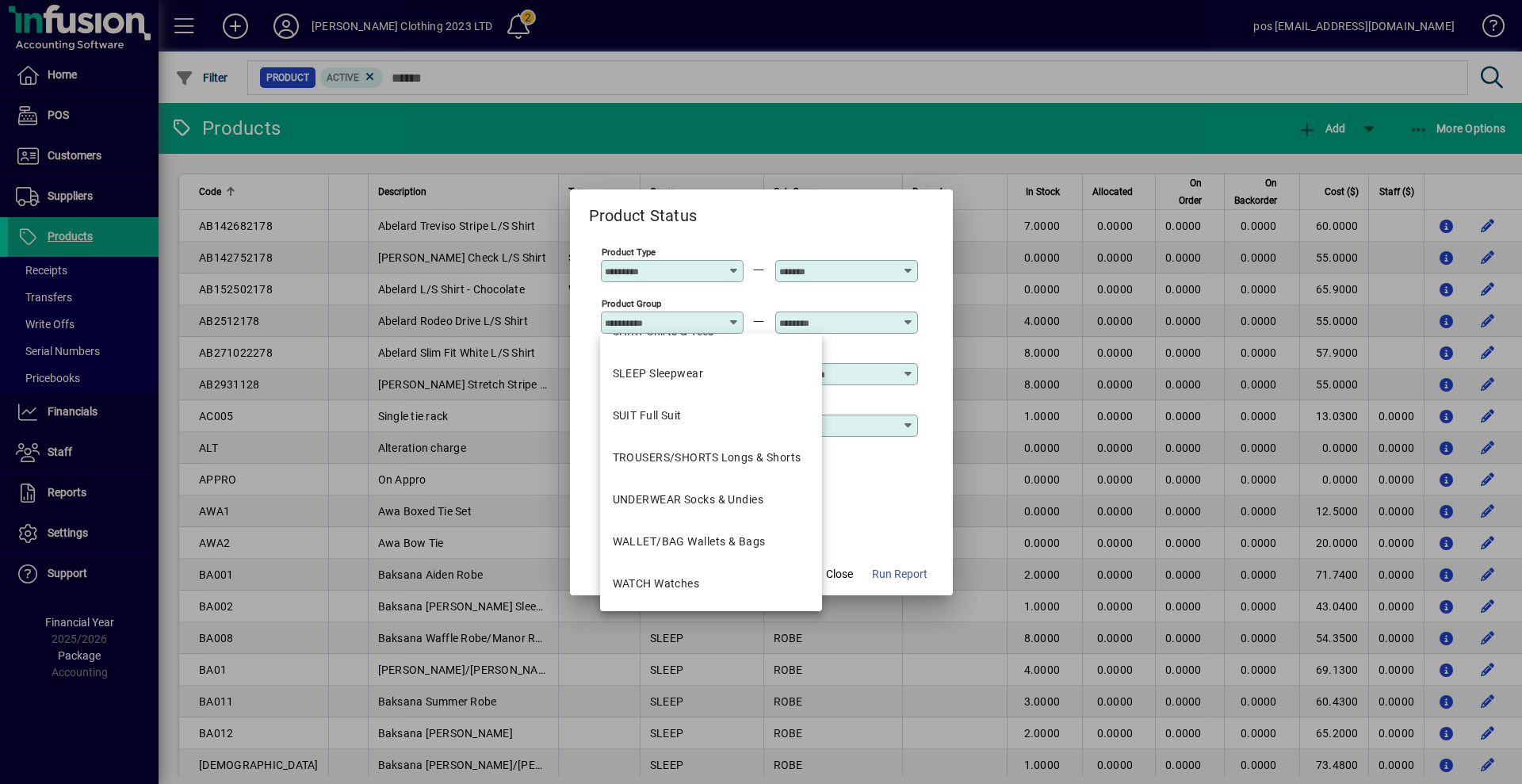
scroll to position [2, 0]
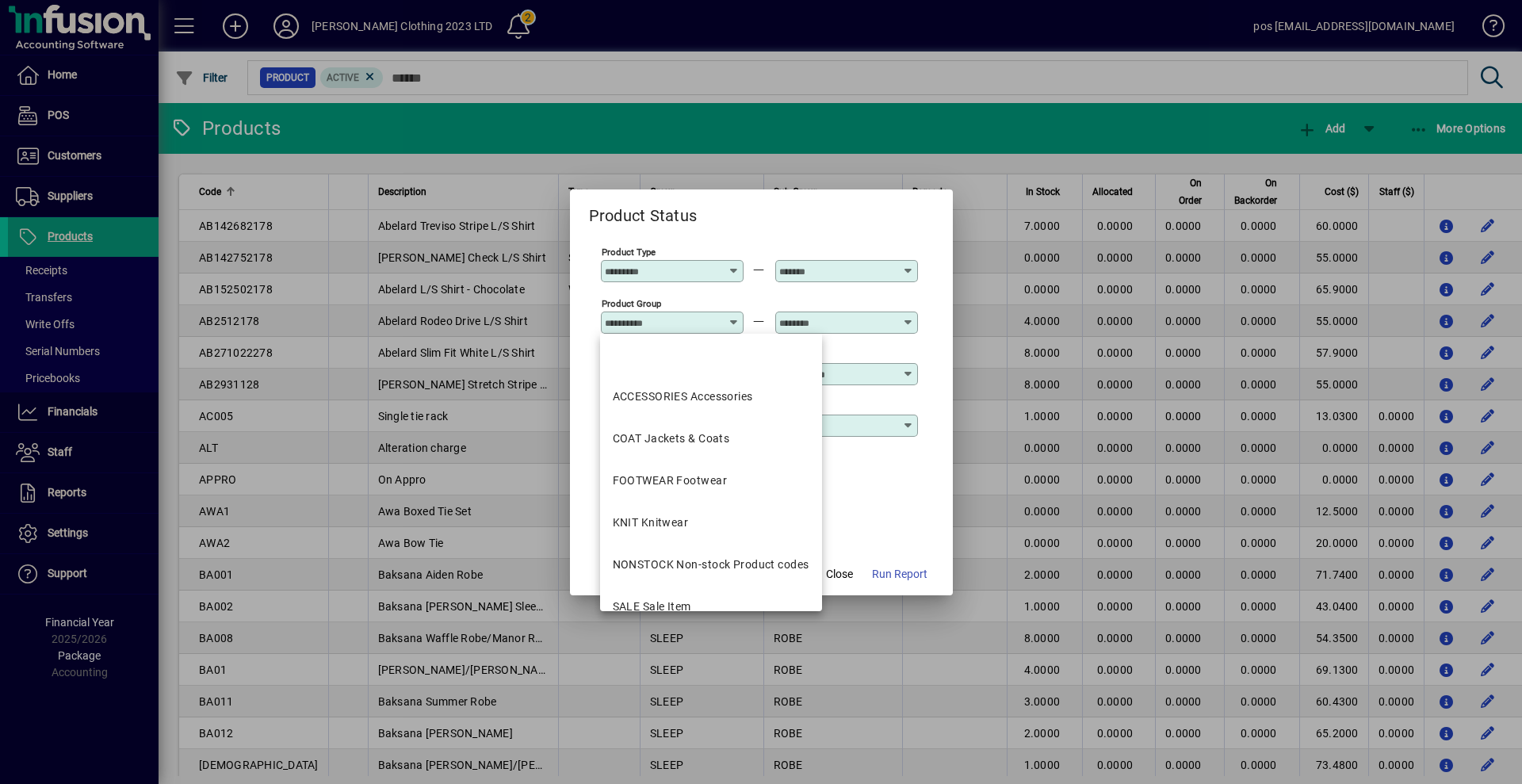
click at [693, 294] on div at bounding box center [672, 290] width 143 height 17
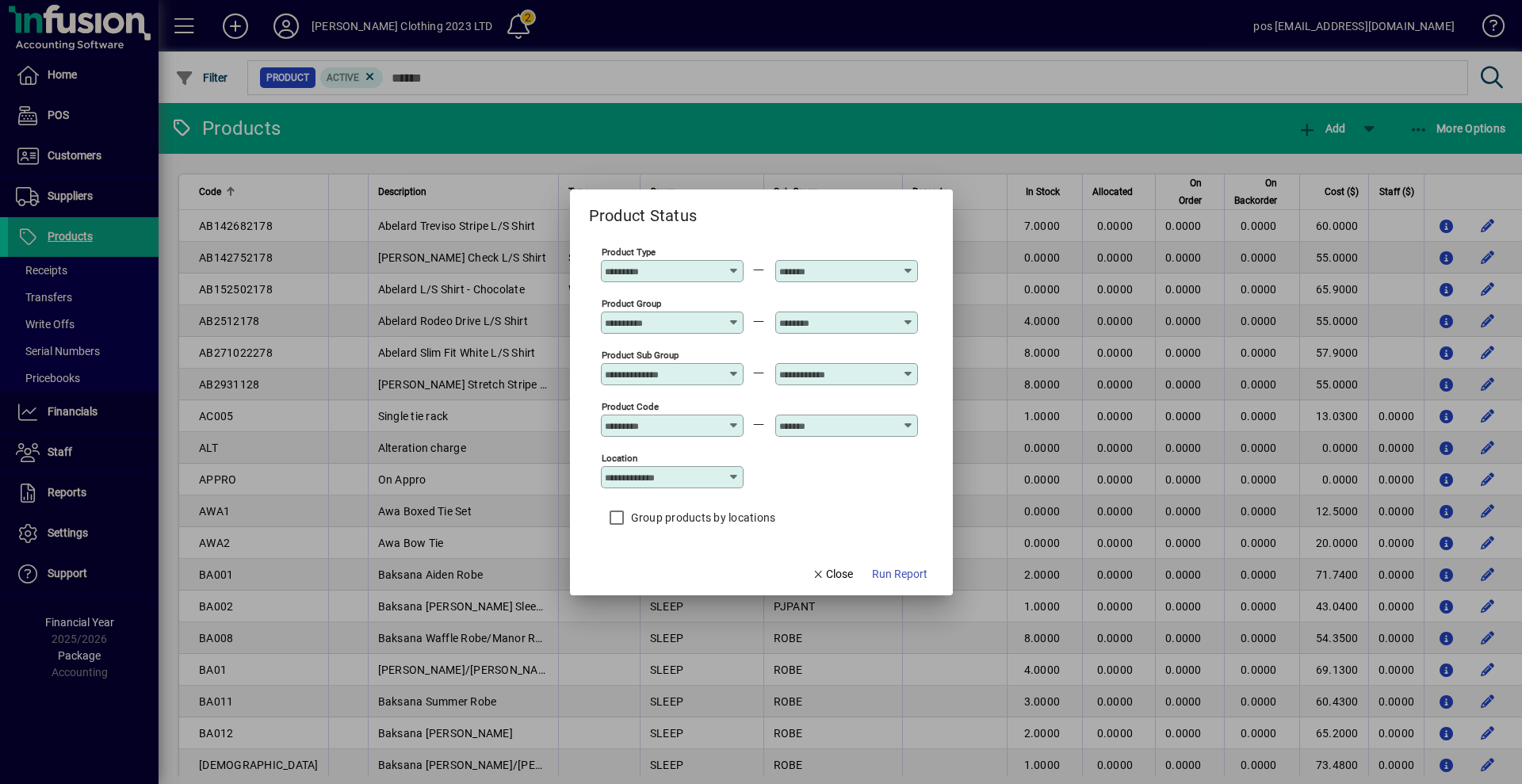
click at [678, 266] on input "Product Type" at bounding box center [663, 271] width 116 height 13
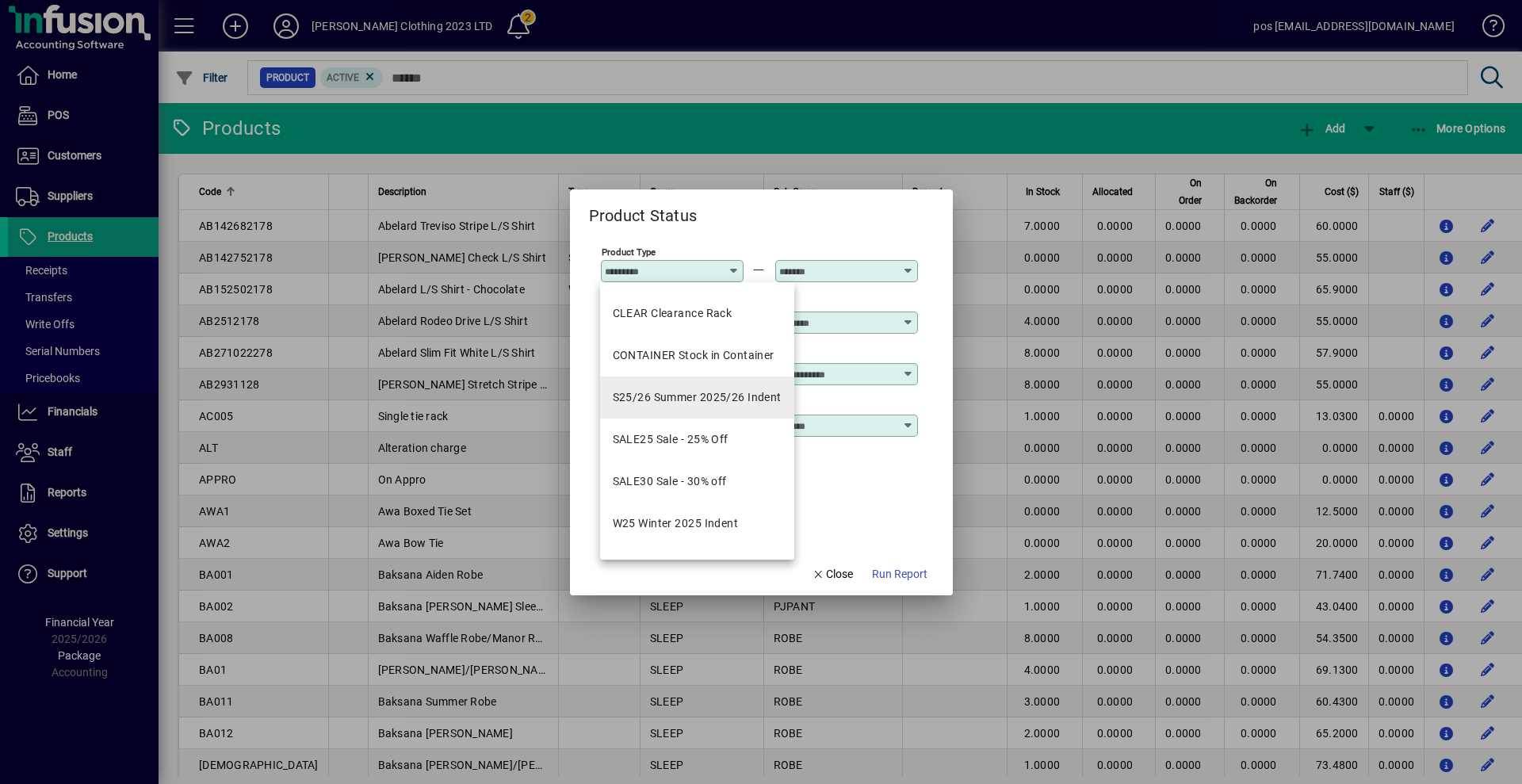
scroll to position [67, 0]
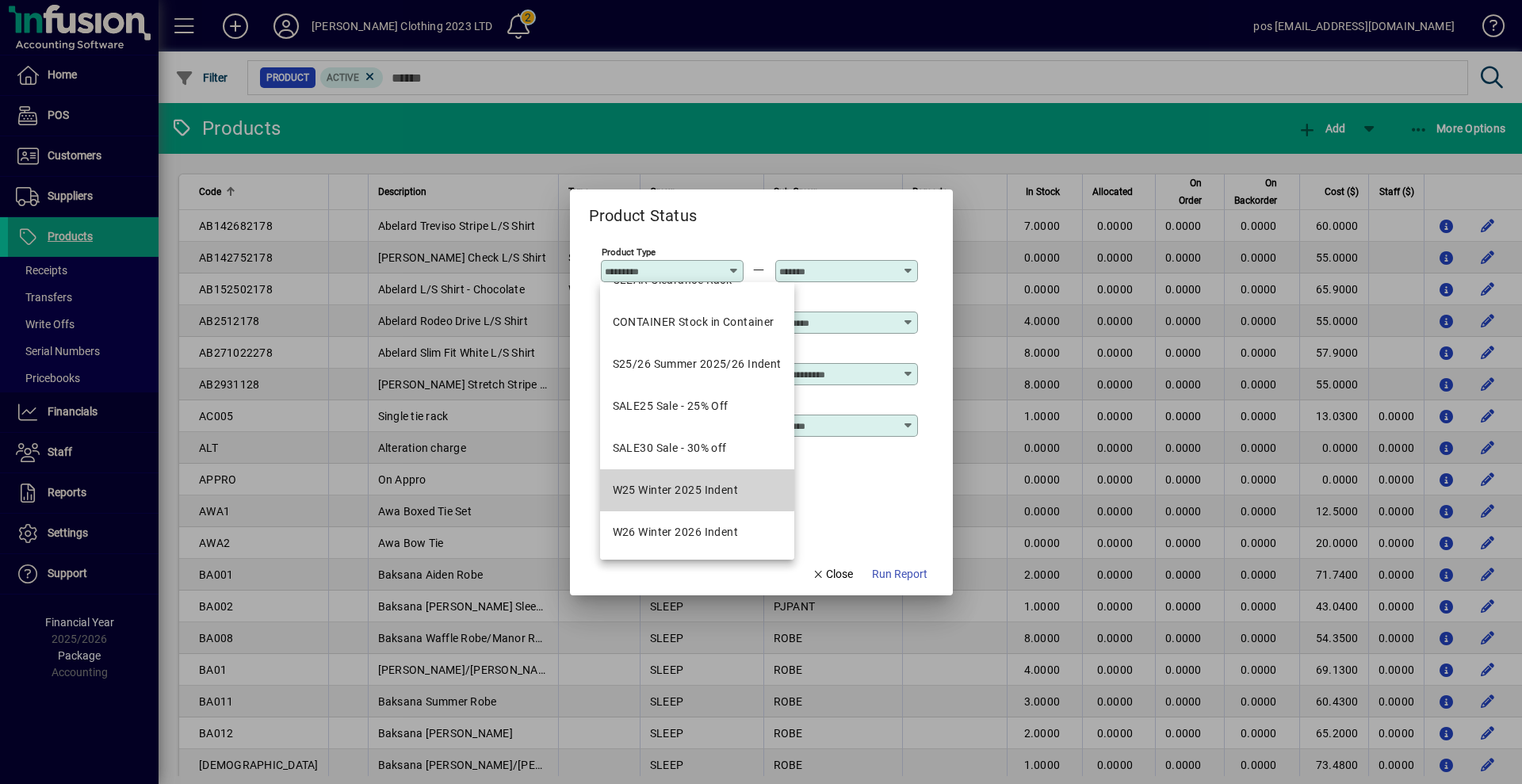
click at [678, 485] on div "W25 Winter 2025 Indent" at bounding box center [676, 489] width 126 height 17
type input "**********"
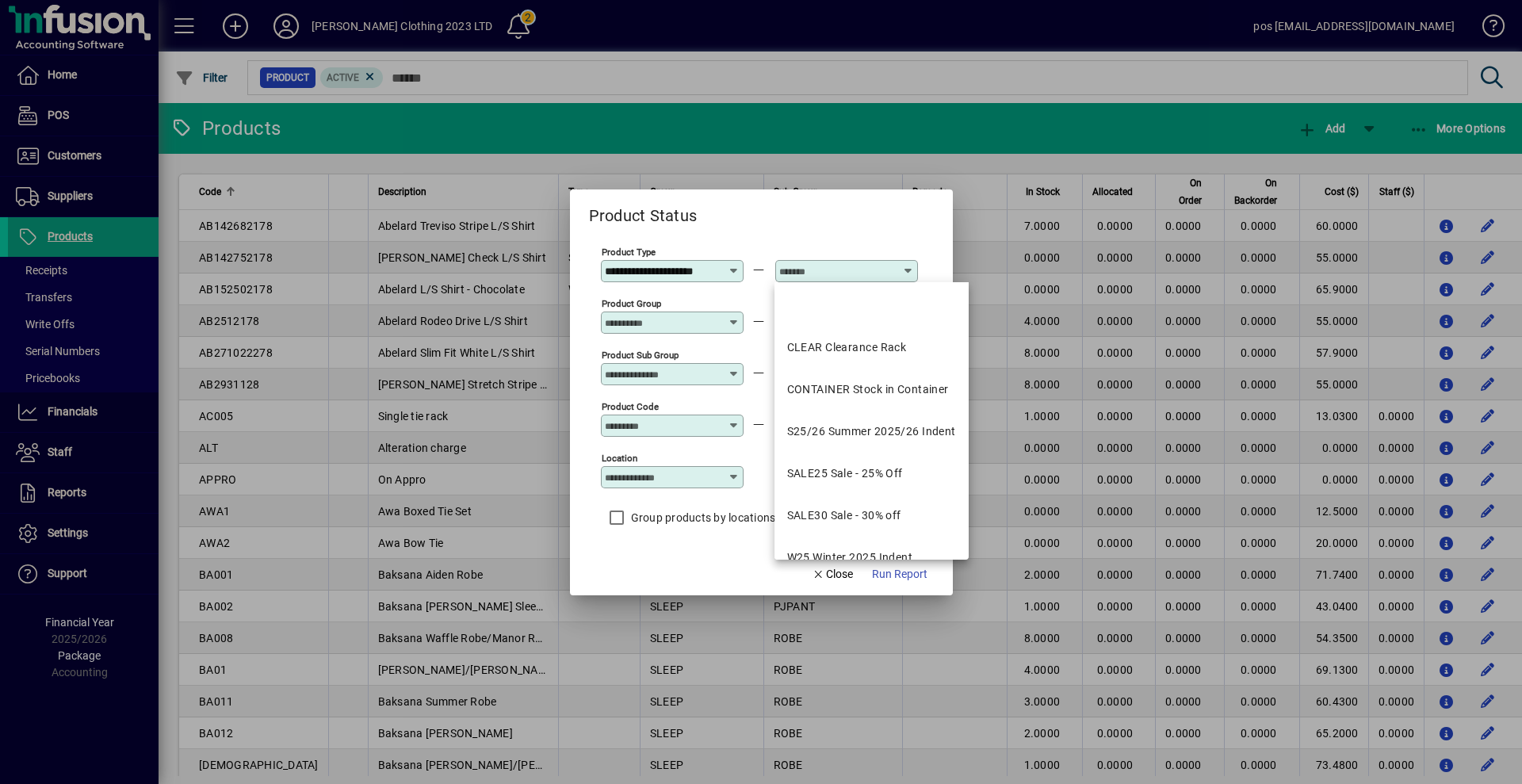
click at [839, 266] on input "text" at bounding box center [837, 271] width 116 height 13
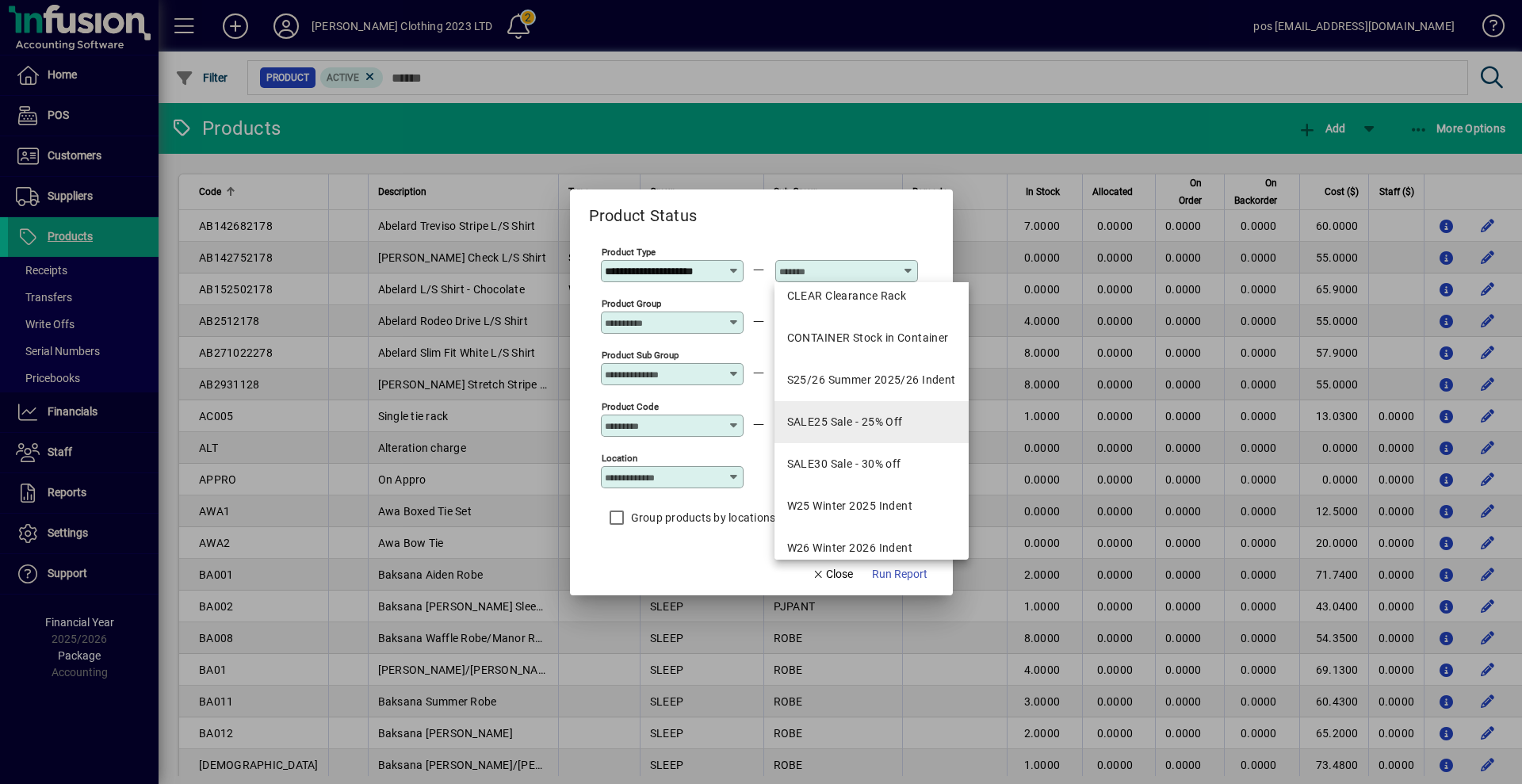
scroll to position [67, 0]
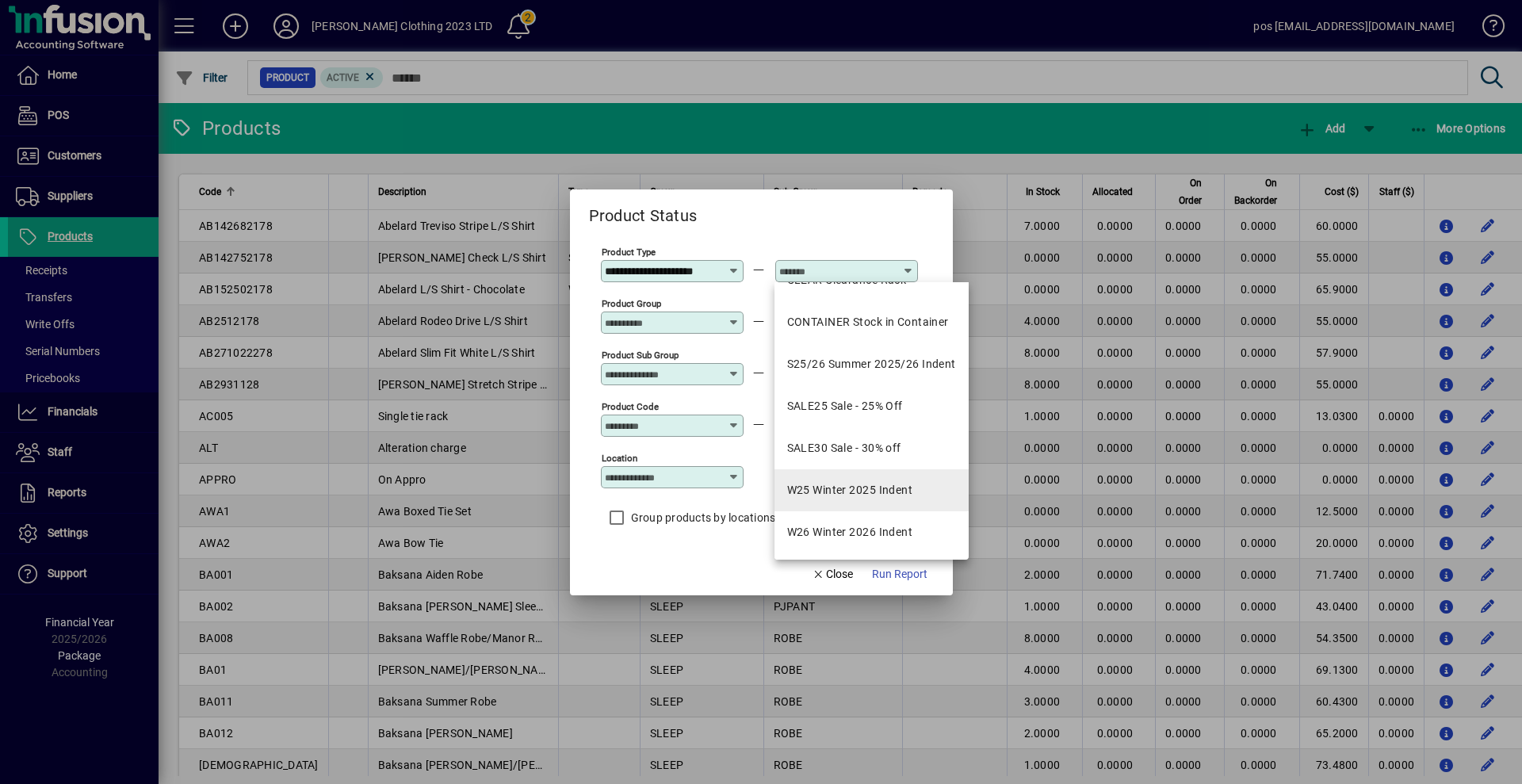
click at [842, 492] on div "W25 Winter 2025 Indent" at bounding box center [850, 489] width 126 height 17
type input "**********"
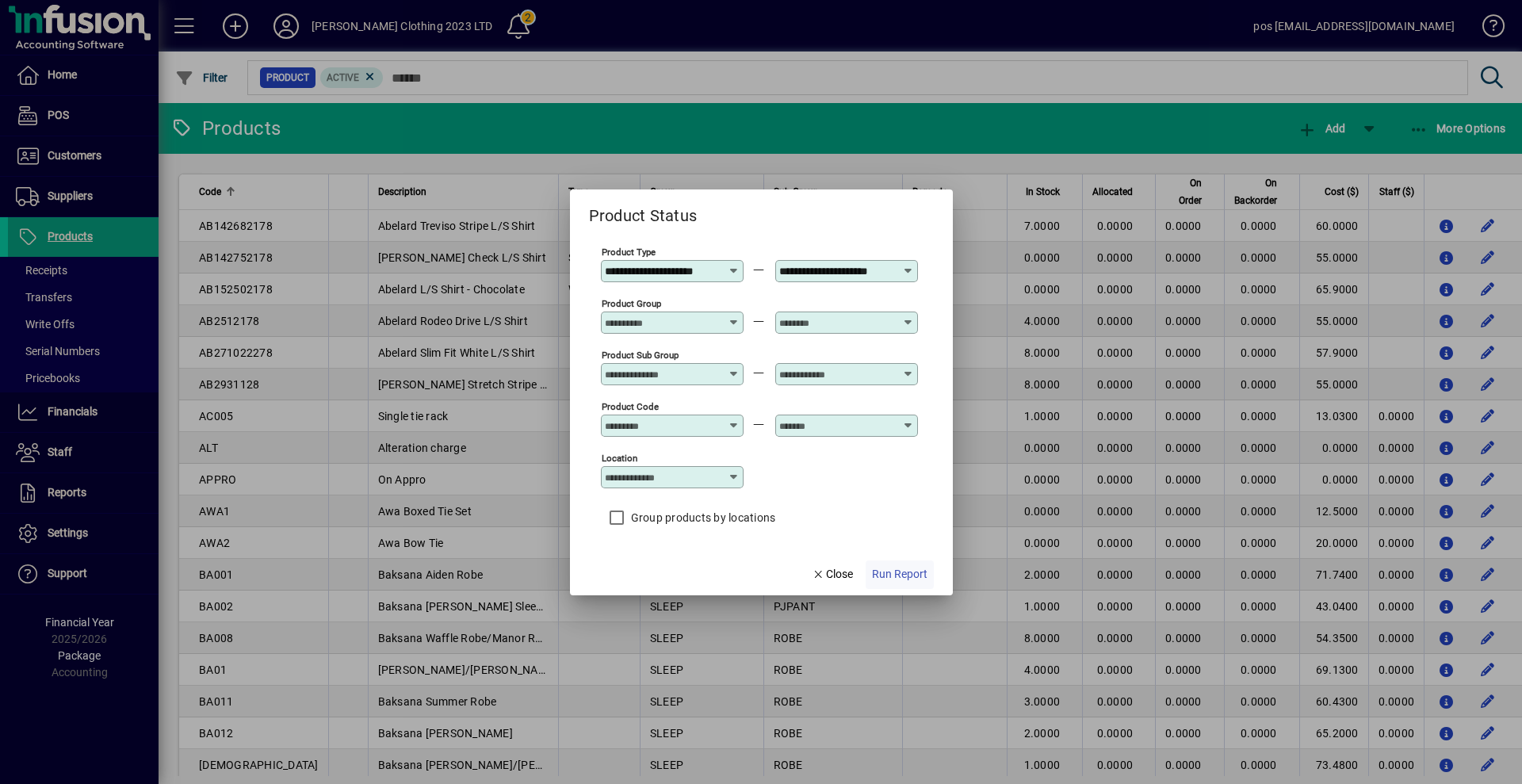
scroll to position [0, 0]
click at [892, 573] on span "Run Report" at bounding box center [900, 573] width 56 height 17
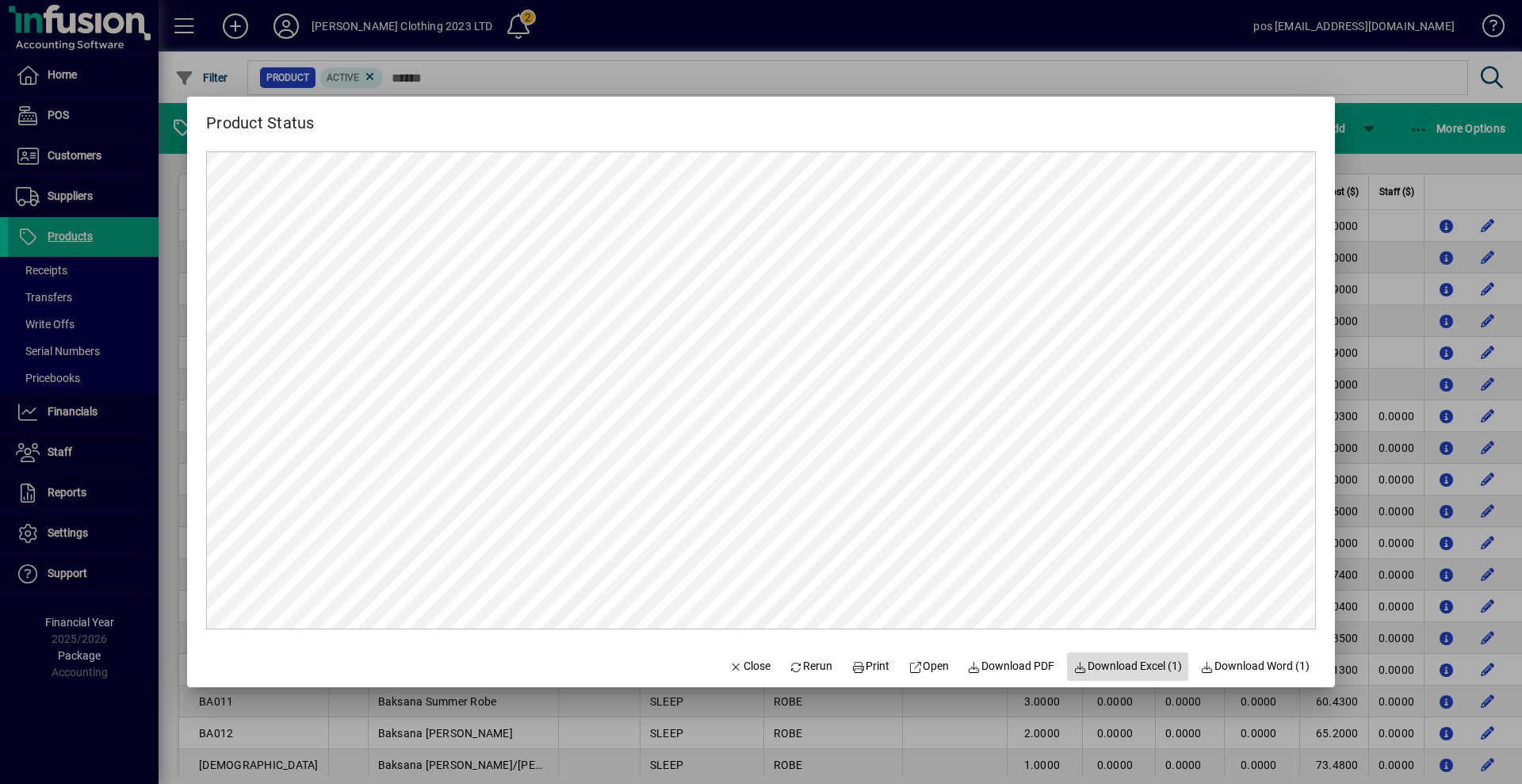
click at [1119, 661] on span "Download Excel (1)" at bounding box center [1127, 665] width 109 height 17
click at [743, 656] on span "button" at bounding box center [751, 666] width 54 height 38
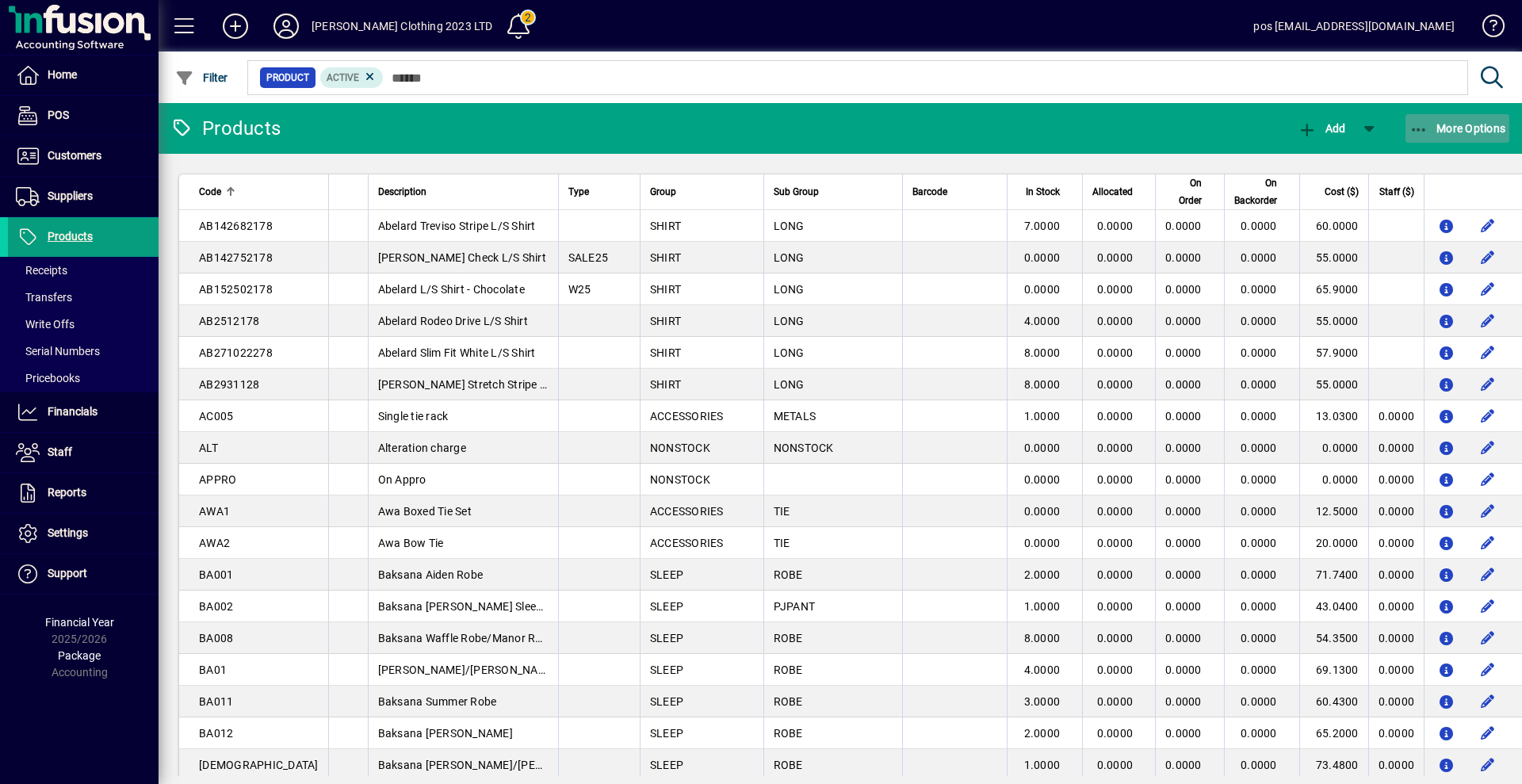
click at [1448, 130] on span "More Options" at bounding box center [1458, 128] width 97 height 13
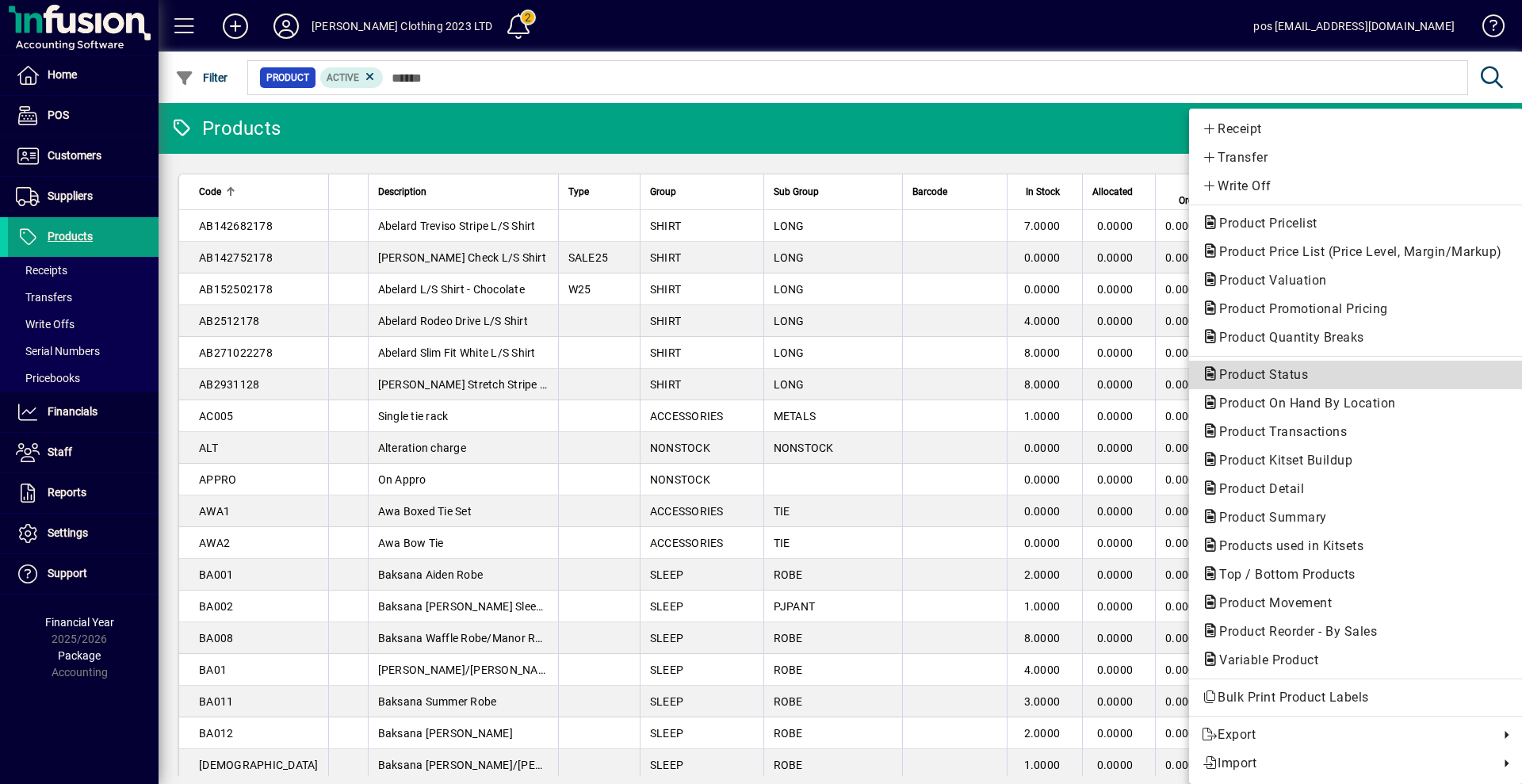
click at [1279, 377] on span "Product Status" at bounding box center [1259, 374] width 114 height 15
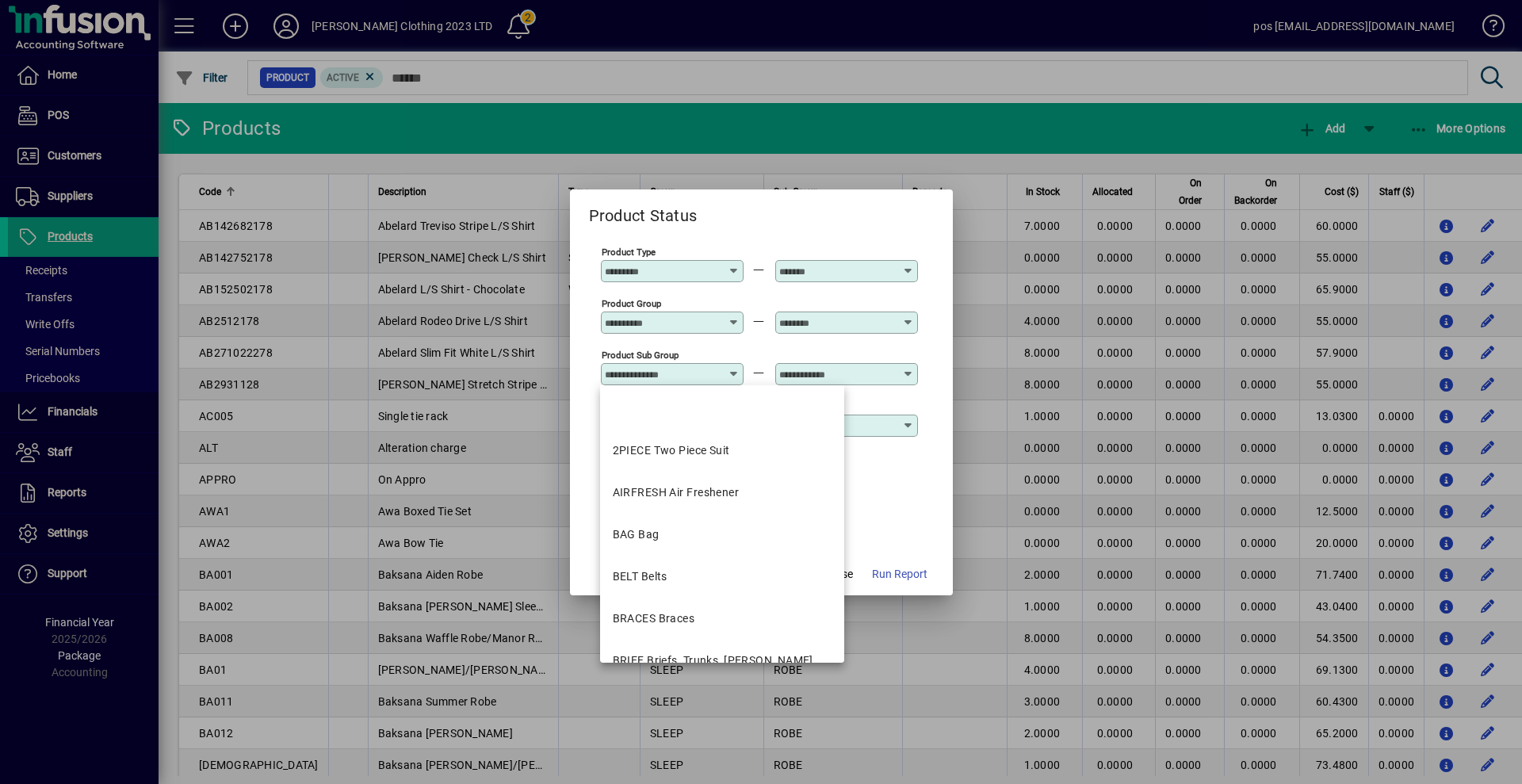
click at [635, 371] on input "Product Sub Group" at bounding box center [663, 374] width 116 height 13
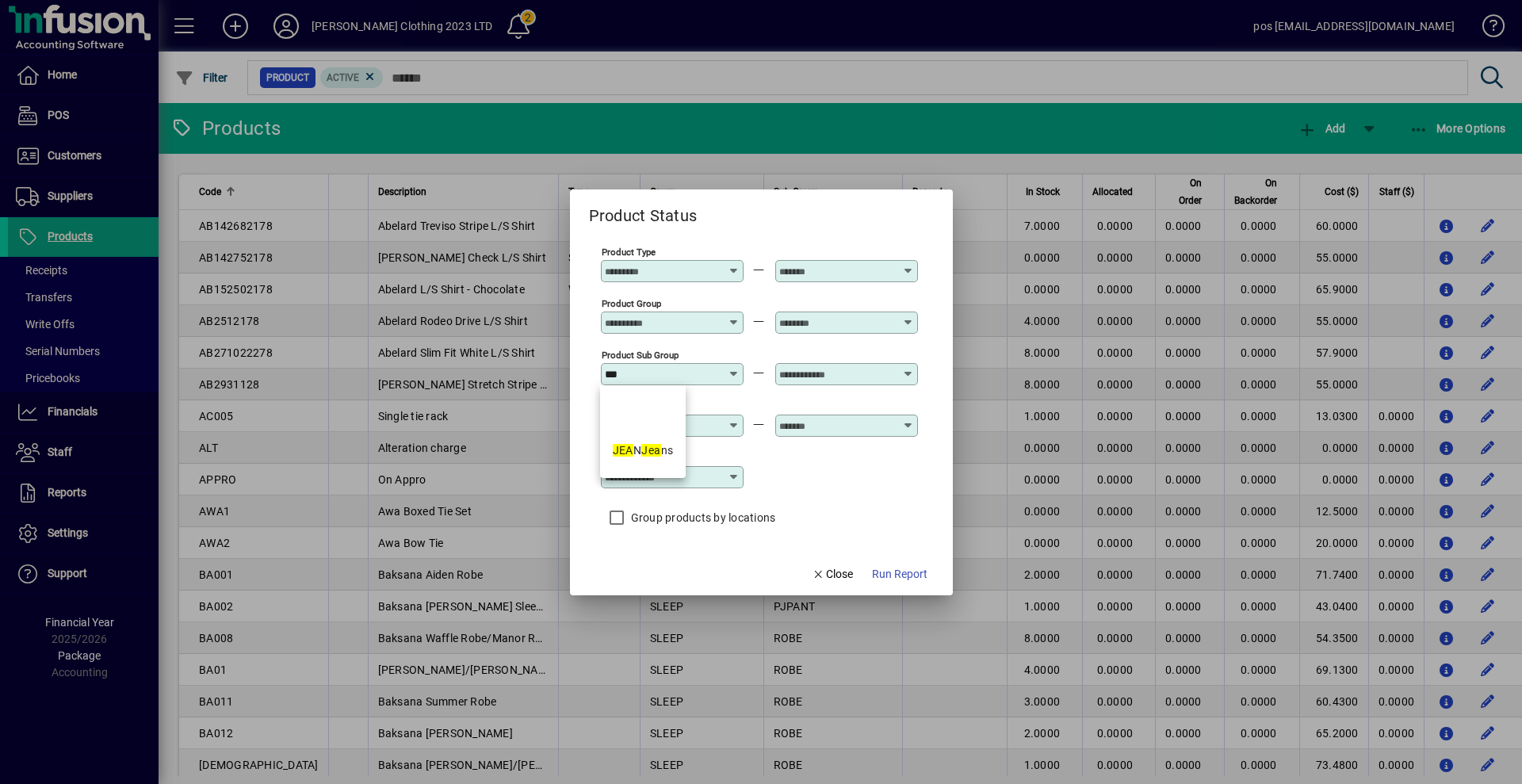
click at [653, 447] on em "Jea" at bounding box center [651, 449] width 19 height 13
type input "**********"
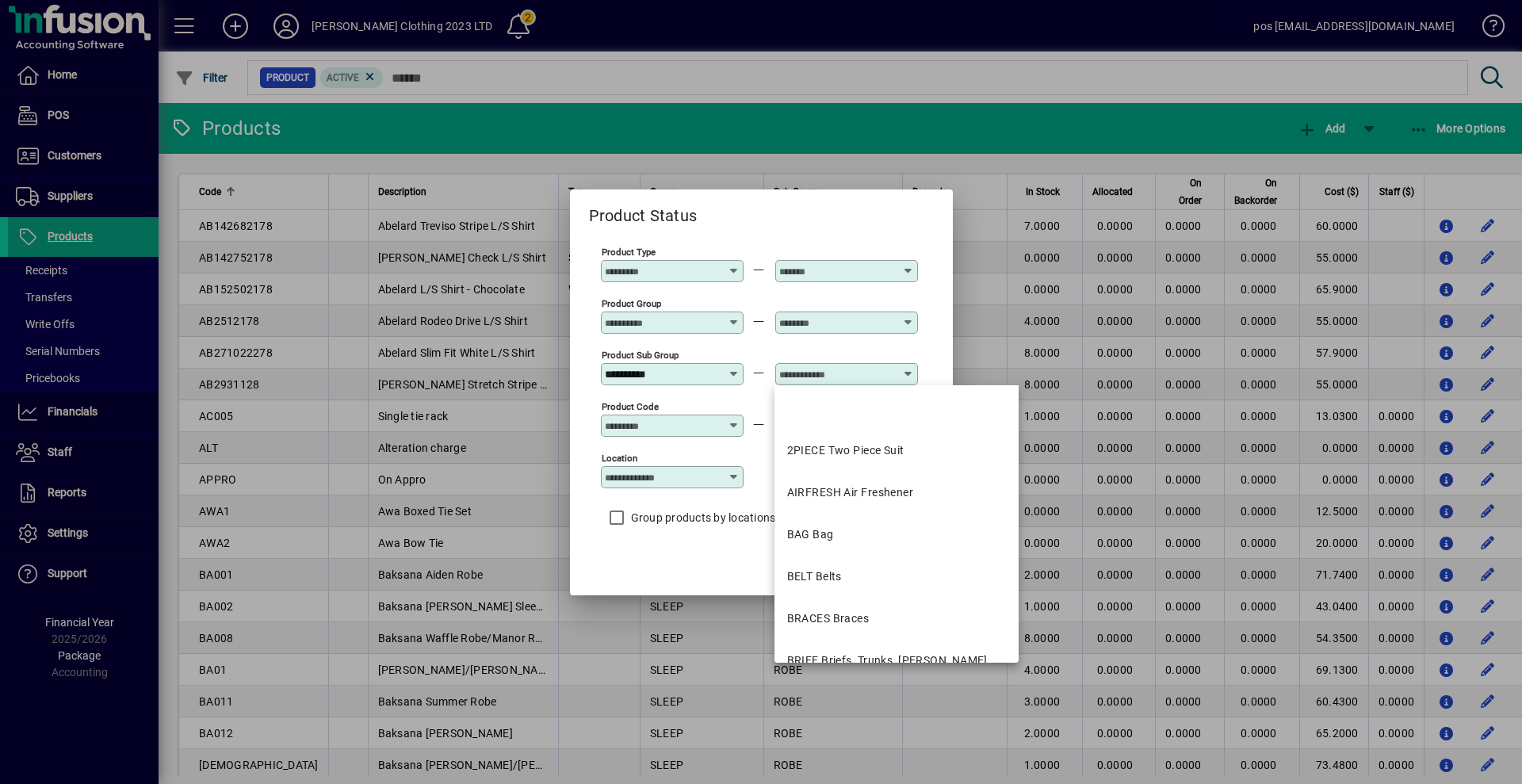
click at [849, 370] on input "text" at bounding box center [837, 374] width 116 height 13
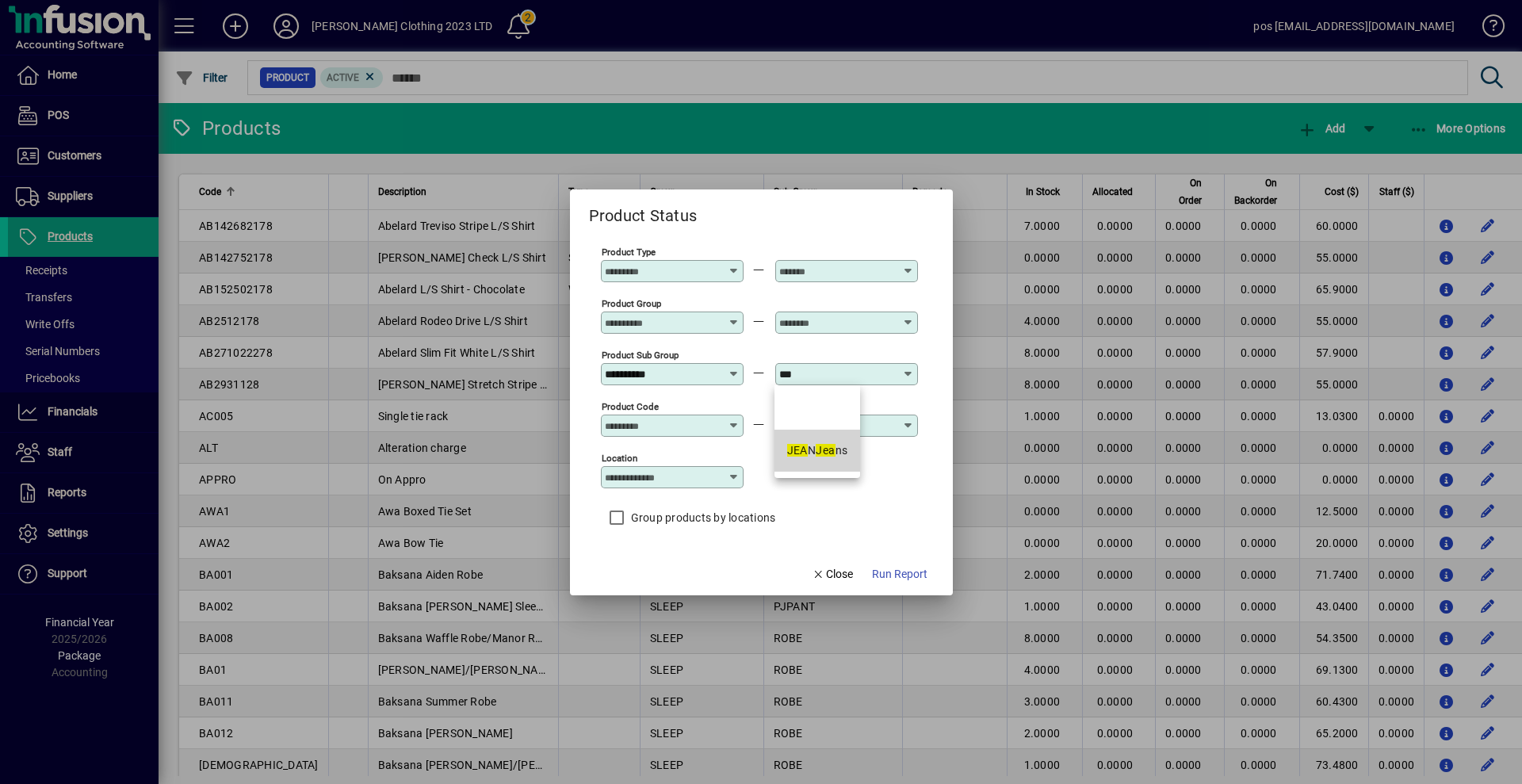
click at [826, 450] on em "Jea" at bounding box center [824, 449] width 19 height 13
type input "**********"
click at [733, 419] on icon at bounding box center [735, 419] width 12 height 0
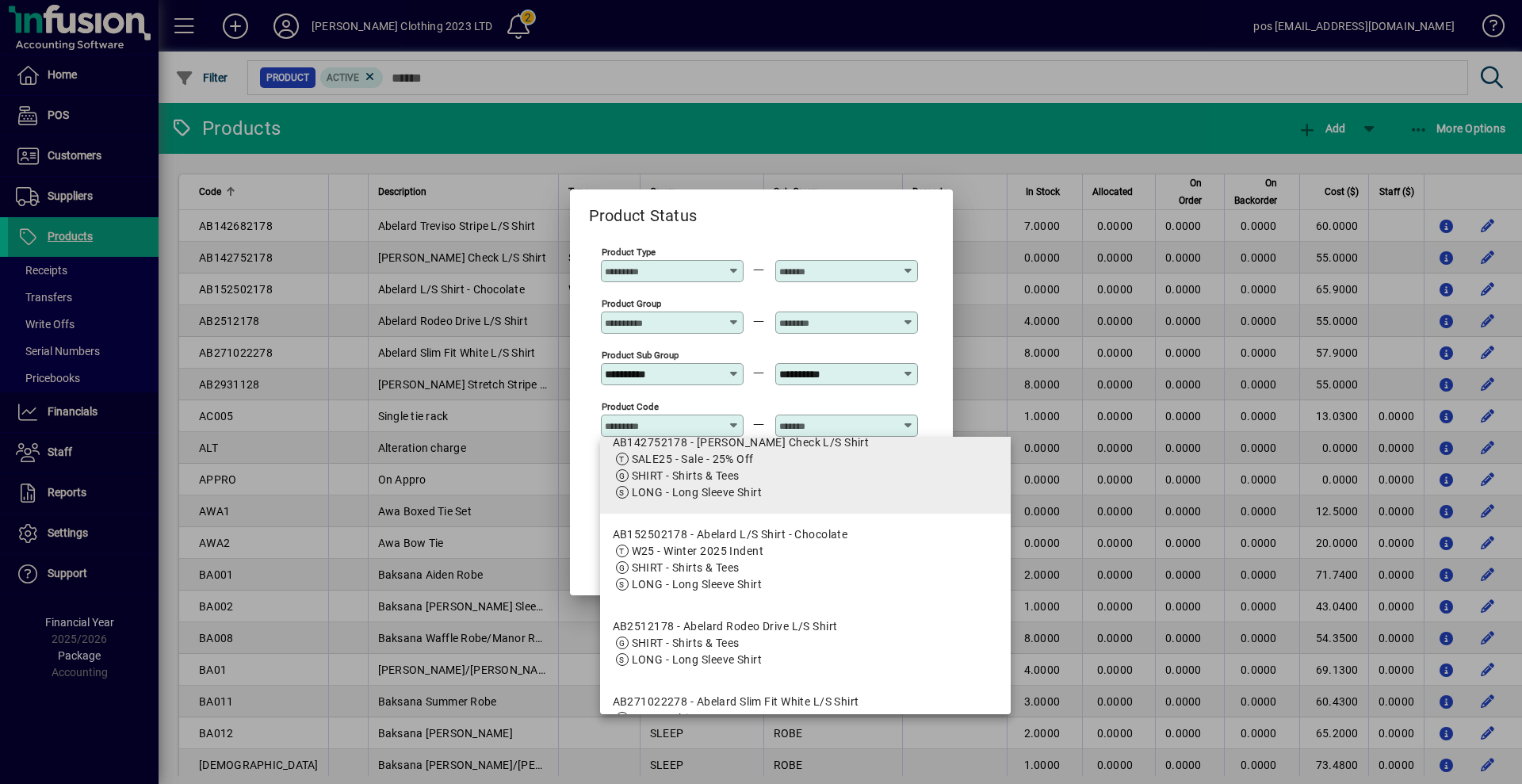
scroll to position [159, 0]
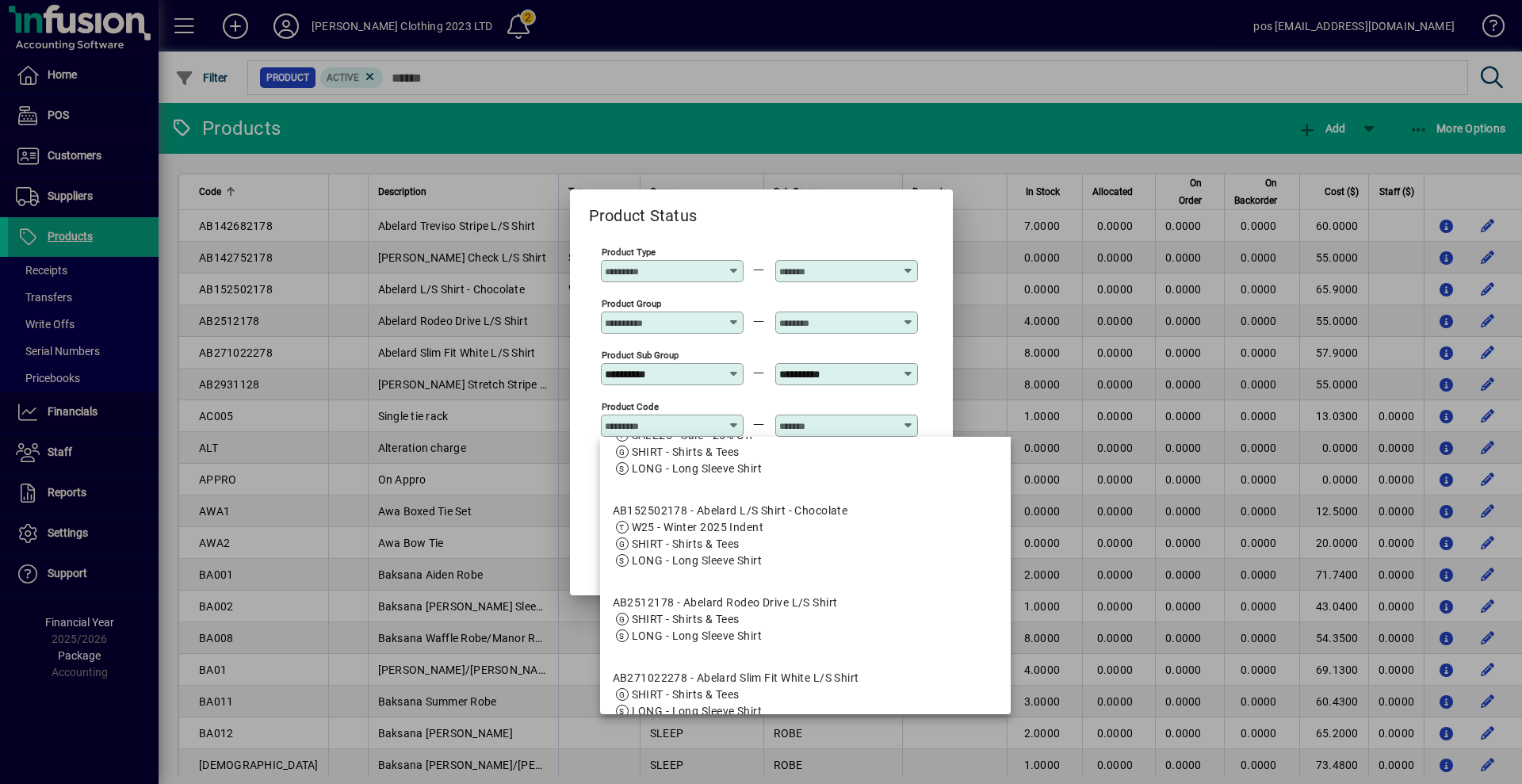
click at [665, 430] on input "Product Code" at bounding box center [663, 425] width 116 height 13
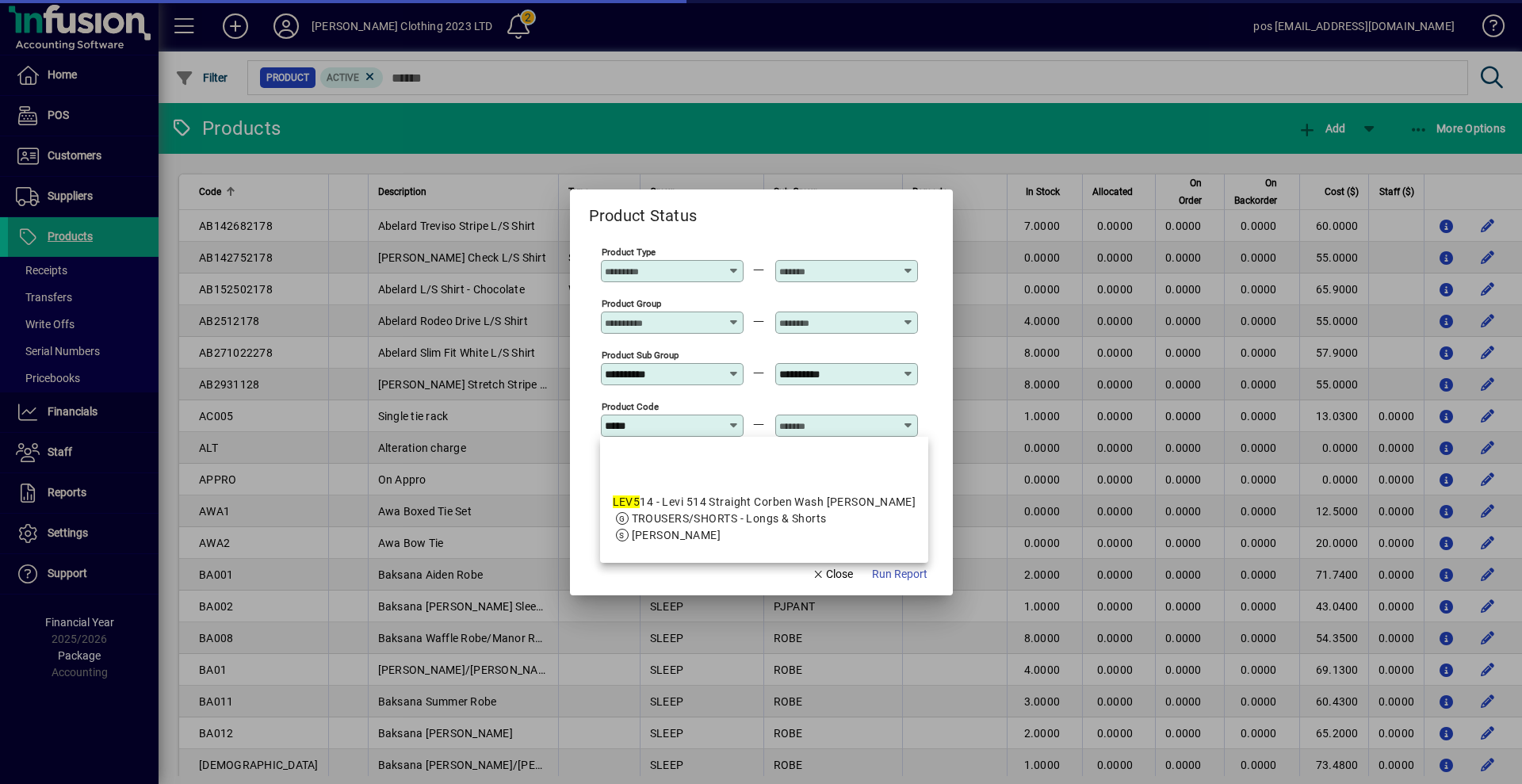
scroll to position [0, 0]
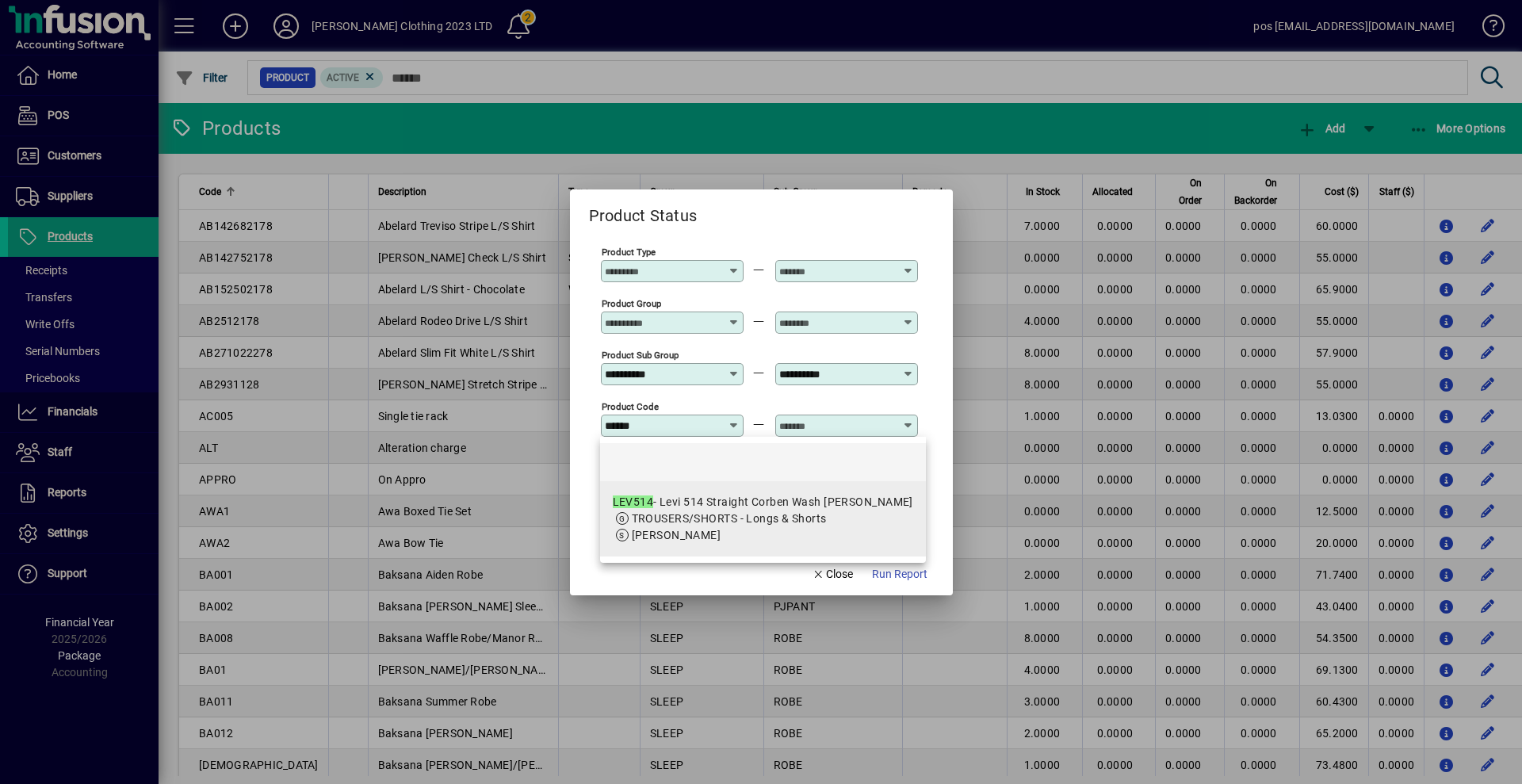
click at [694, 520] on span "TROUSERS/SHORTS - Longs & Shorts" at bounding box center [729, 517] width 195 height 13
type input "**********"
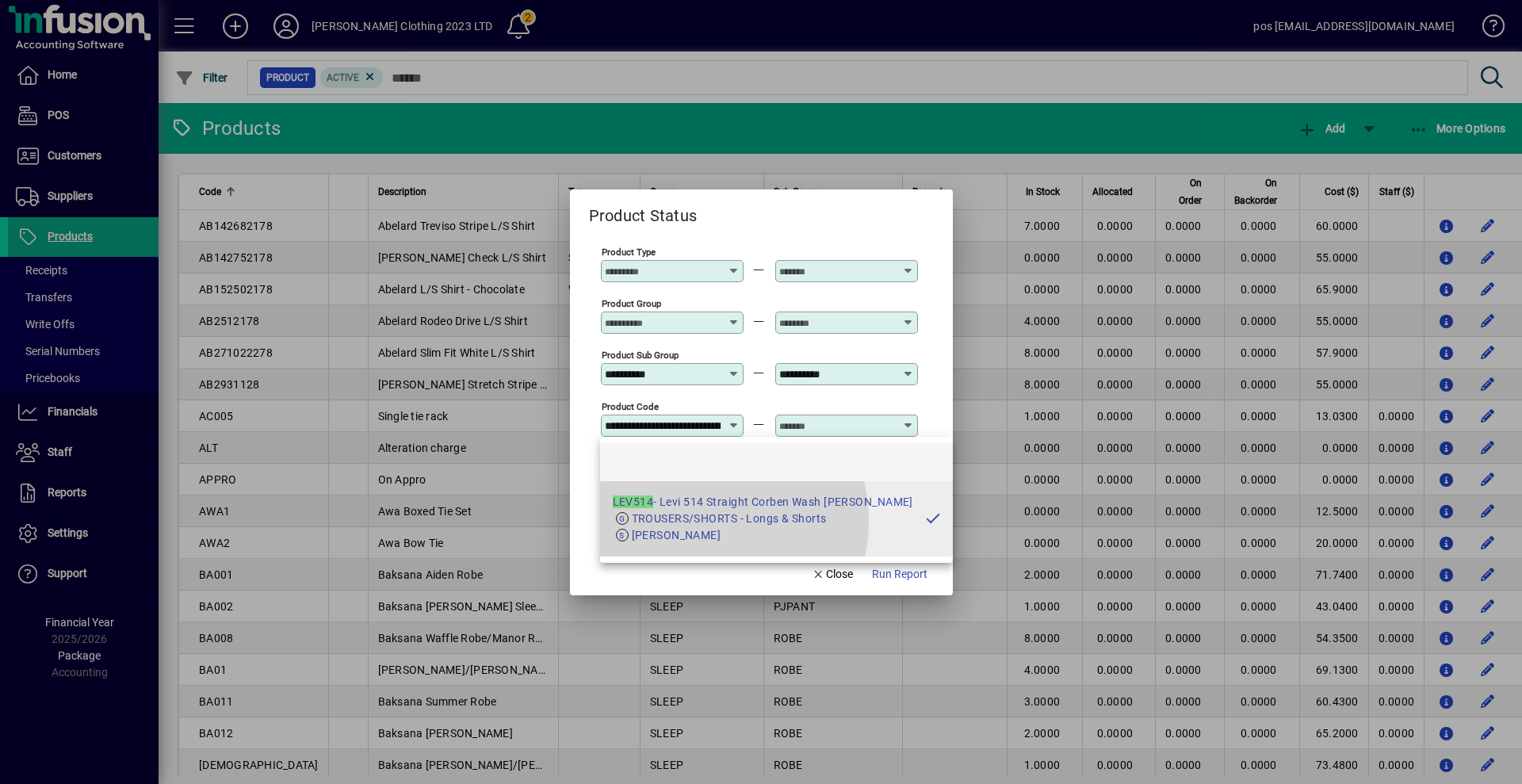
scroll to position [0, 120]
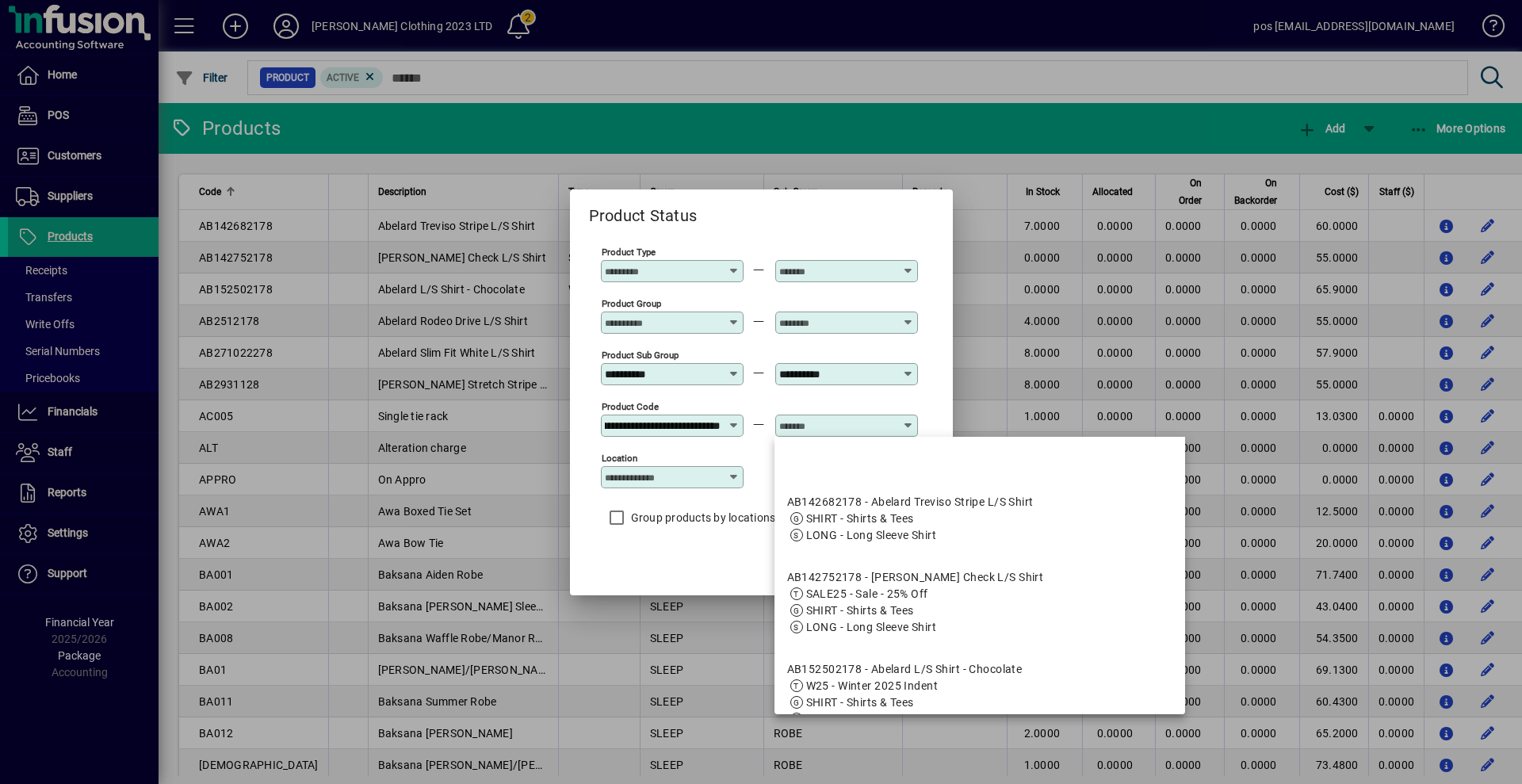
click at [835, 424] on input "text" at bounding box center [837, 425] width 116 height 13
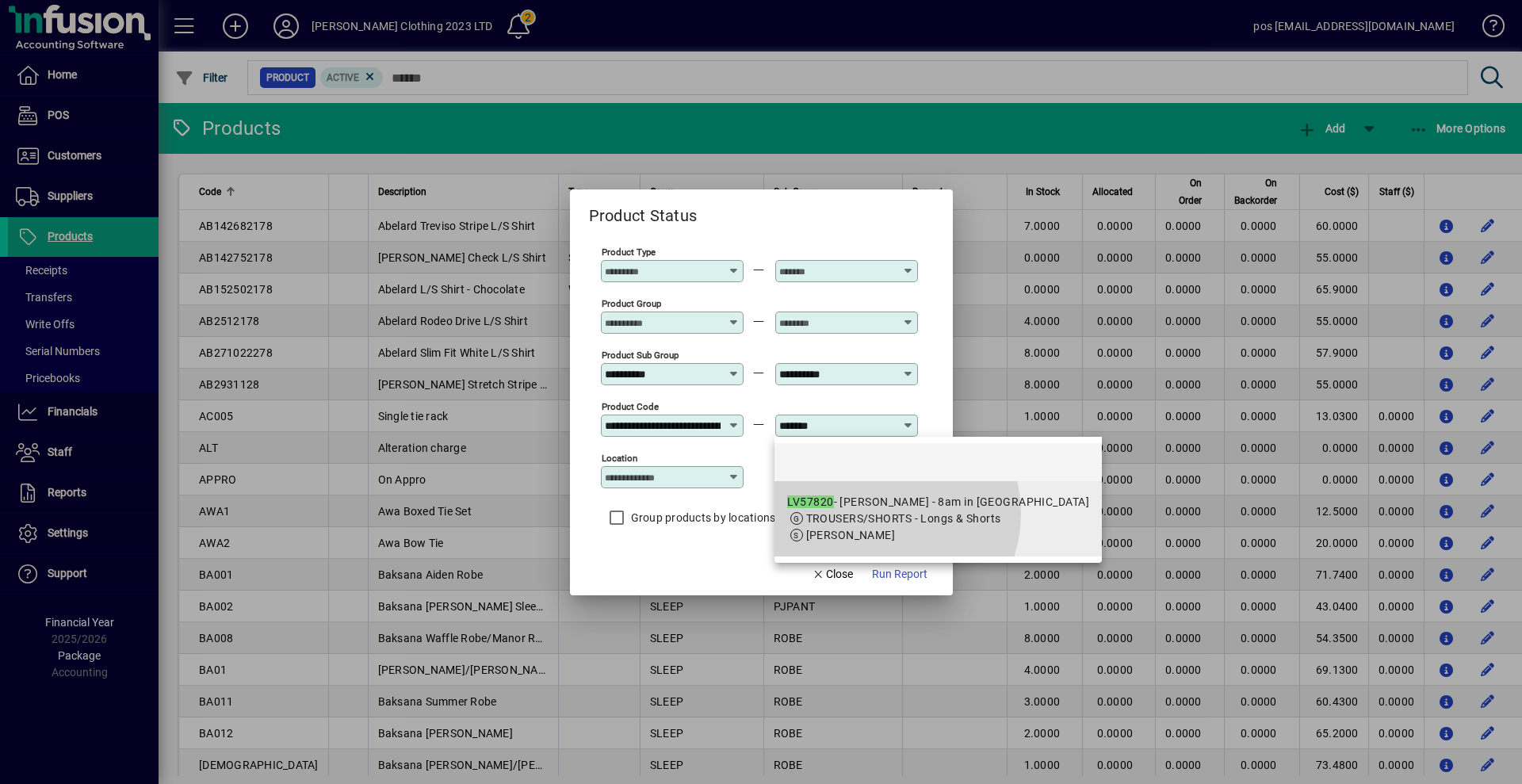
click at [882, 513] on span "TROUSERS/SHORTS - Longs & Shorts" at bounding box center [903, 517] width 195 height 13
type input "**********"
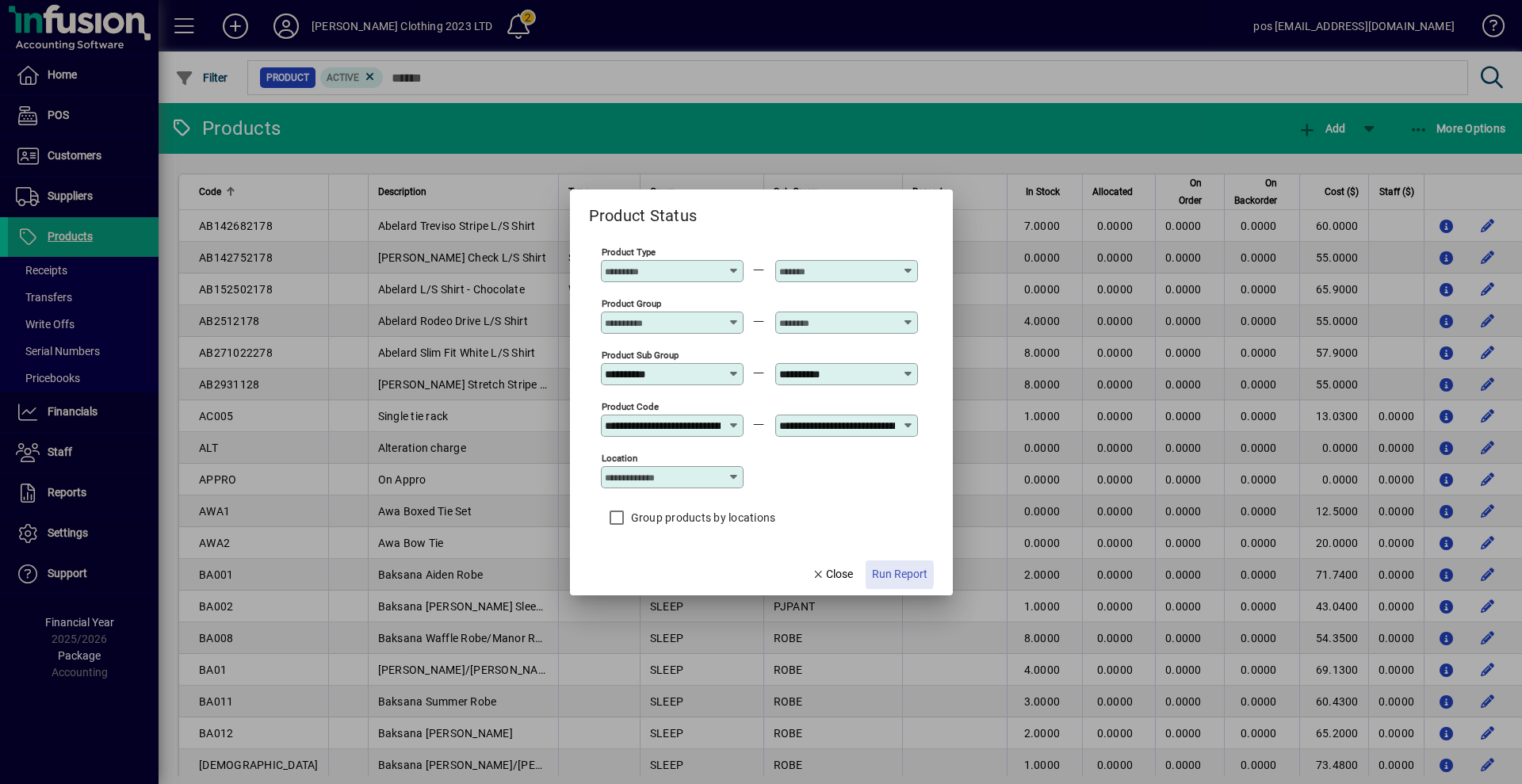
click at [886, 573] on span "Run Report" at bounding box center [900, 573] width 56 height 17
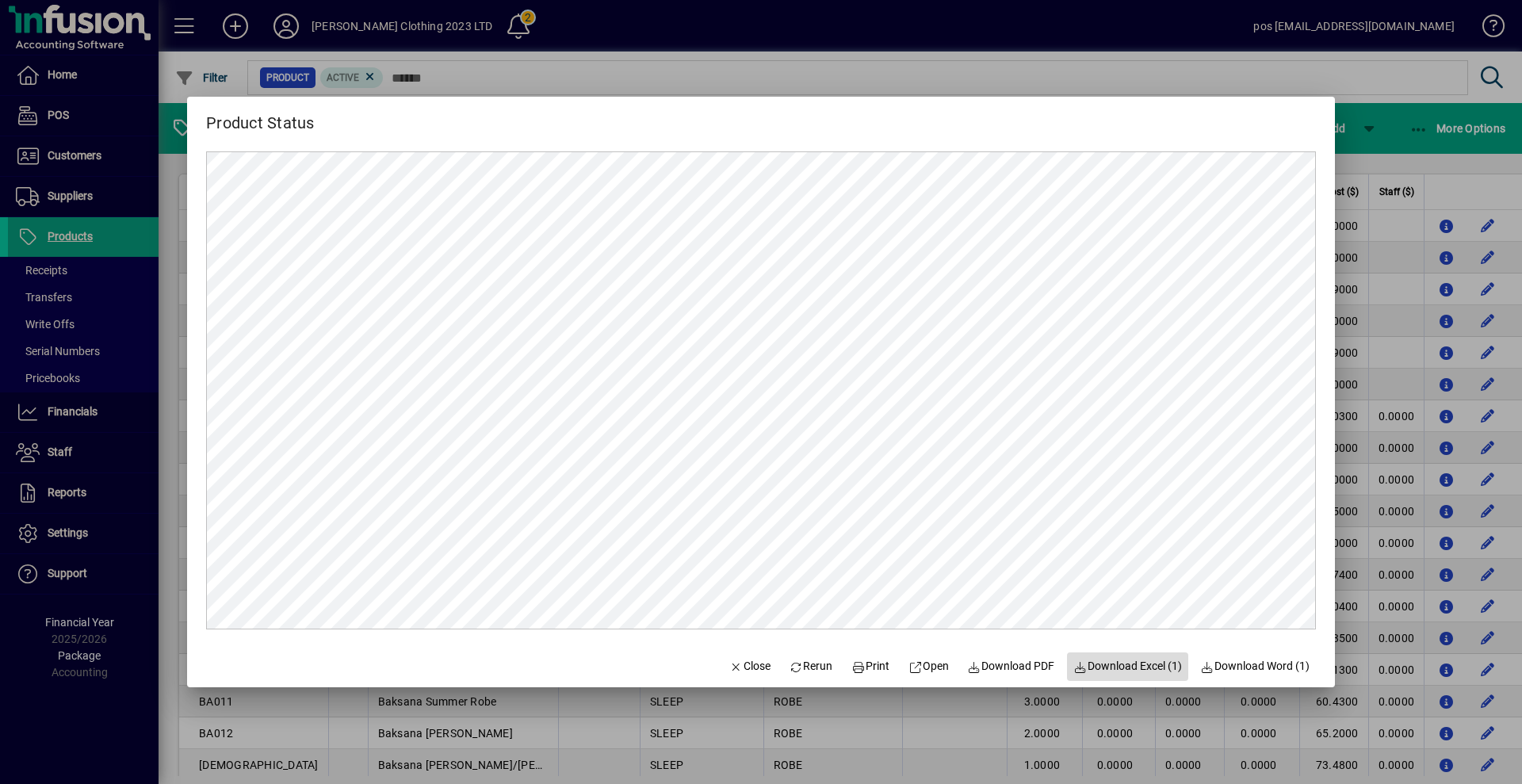
click at [1127, 668] on span "Download Excel (1)" at bounding box center [1127, 665] width 109 height 17
